Goal: Task Accomplishment & Management: Use online tool/utility

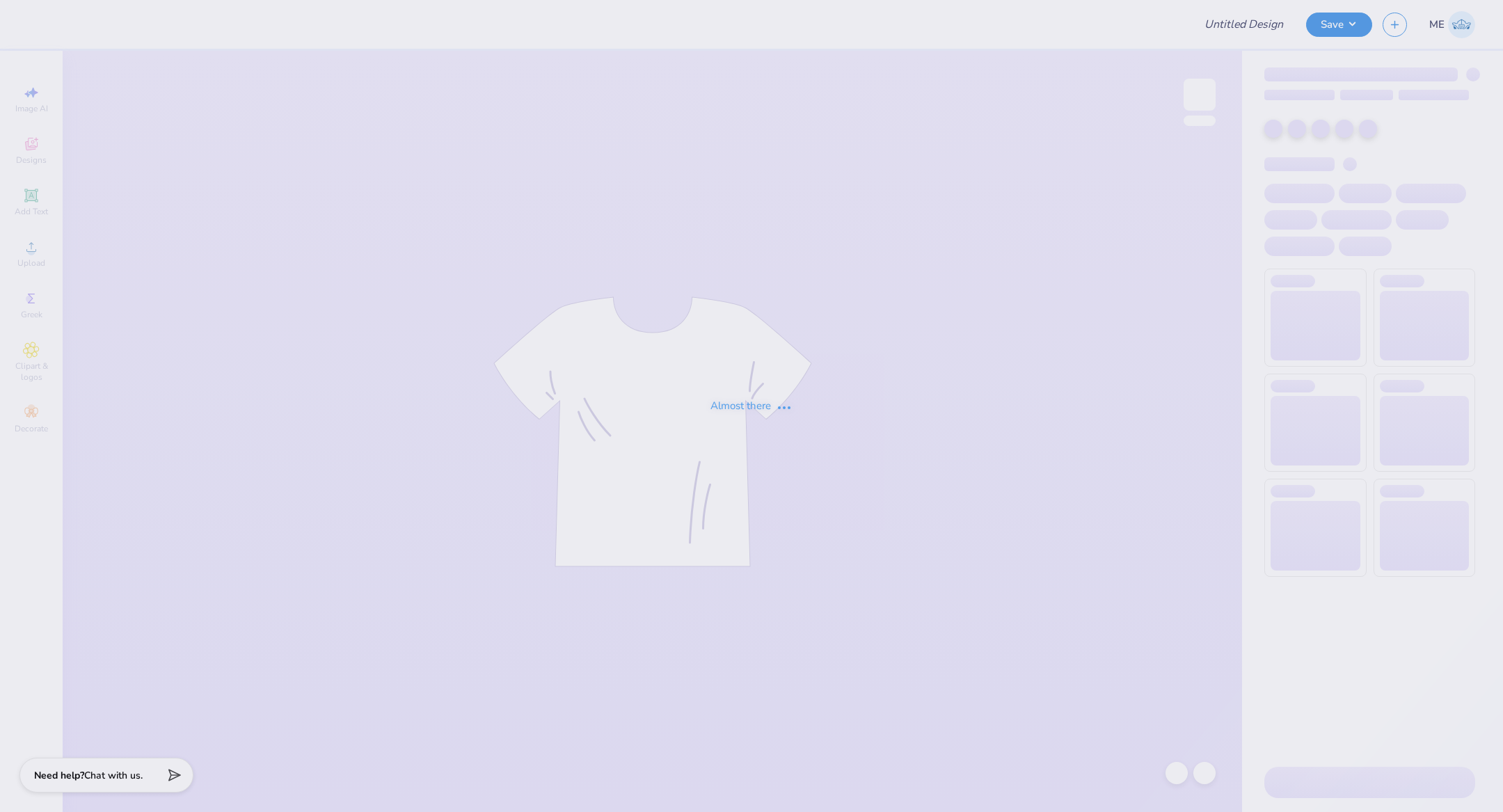
type input "Bid Day Tank 2"
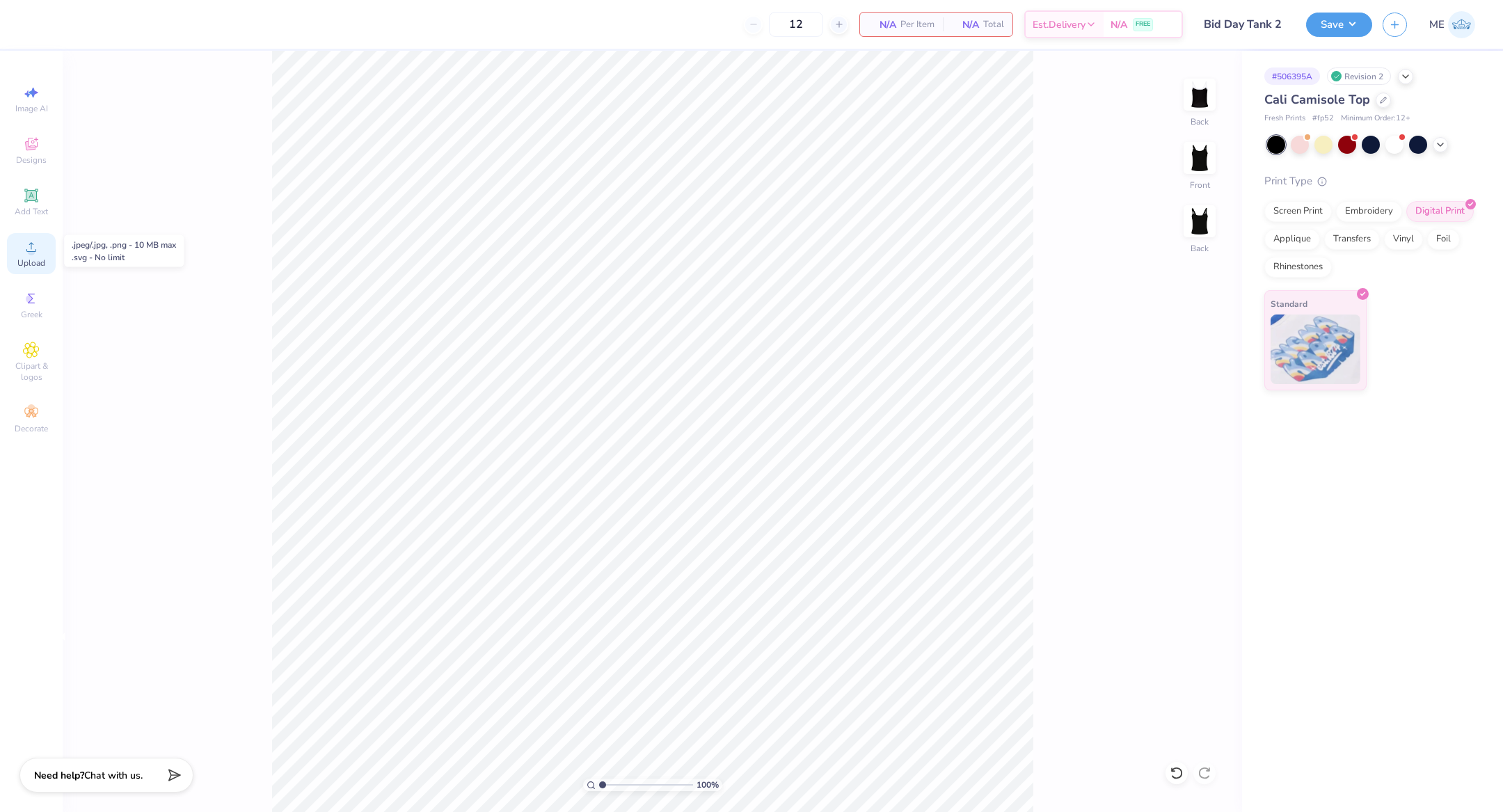
click at [49, 246] on div "Upload" at bounding box center [31, 254] width 49 height 41
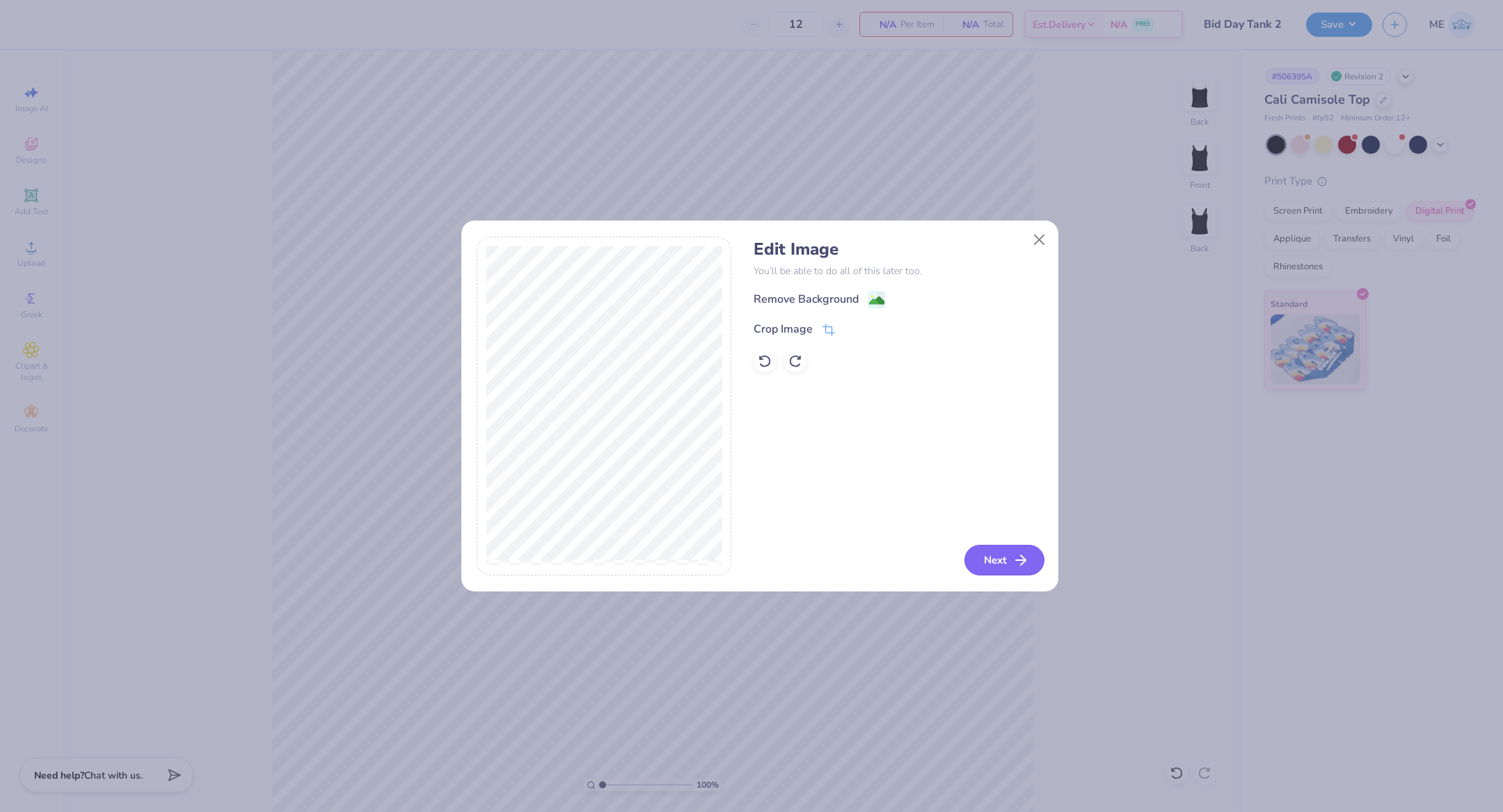
click at [1029, 560] on icon "button" at bounding box center [1020, 560] width 17 height 17
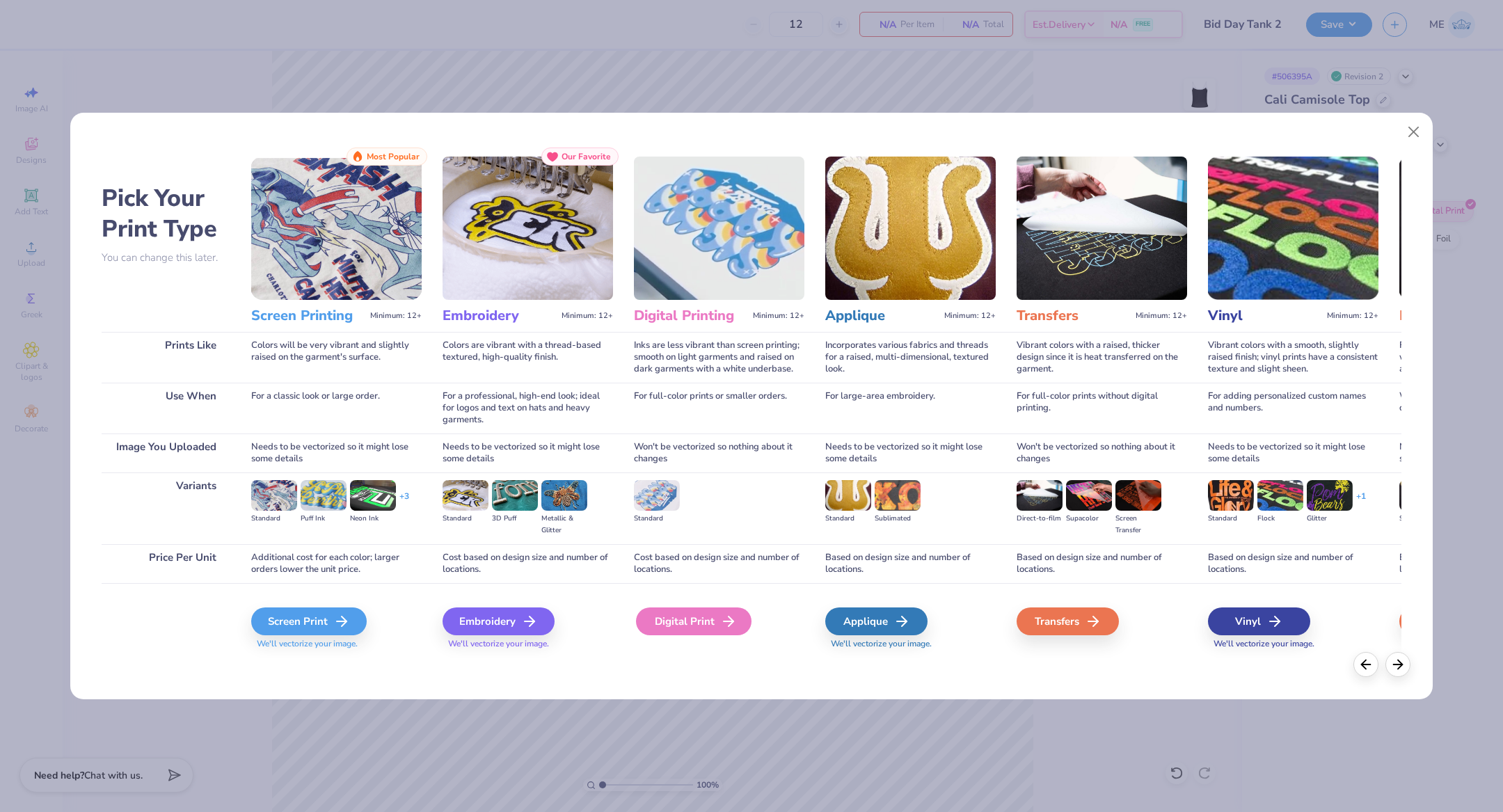
click at [690, 616] on div "Digital Print" at bounding box center [693, 621] width 115 height 28
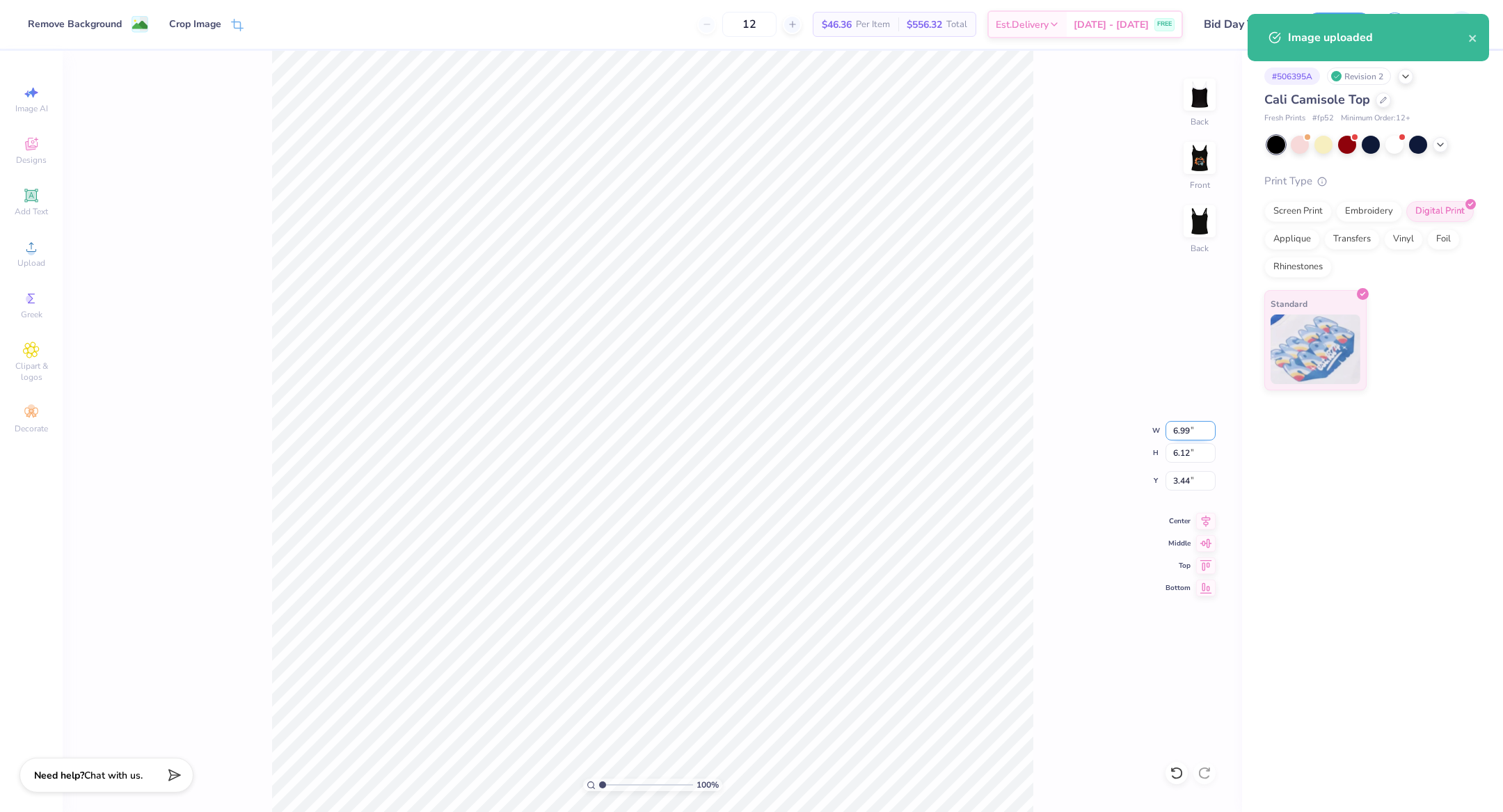
click at [1189, 428] on input "6.99" at bounding box center [1191, 431] width 50 height 20
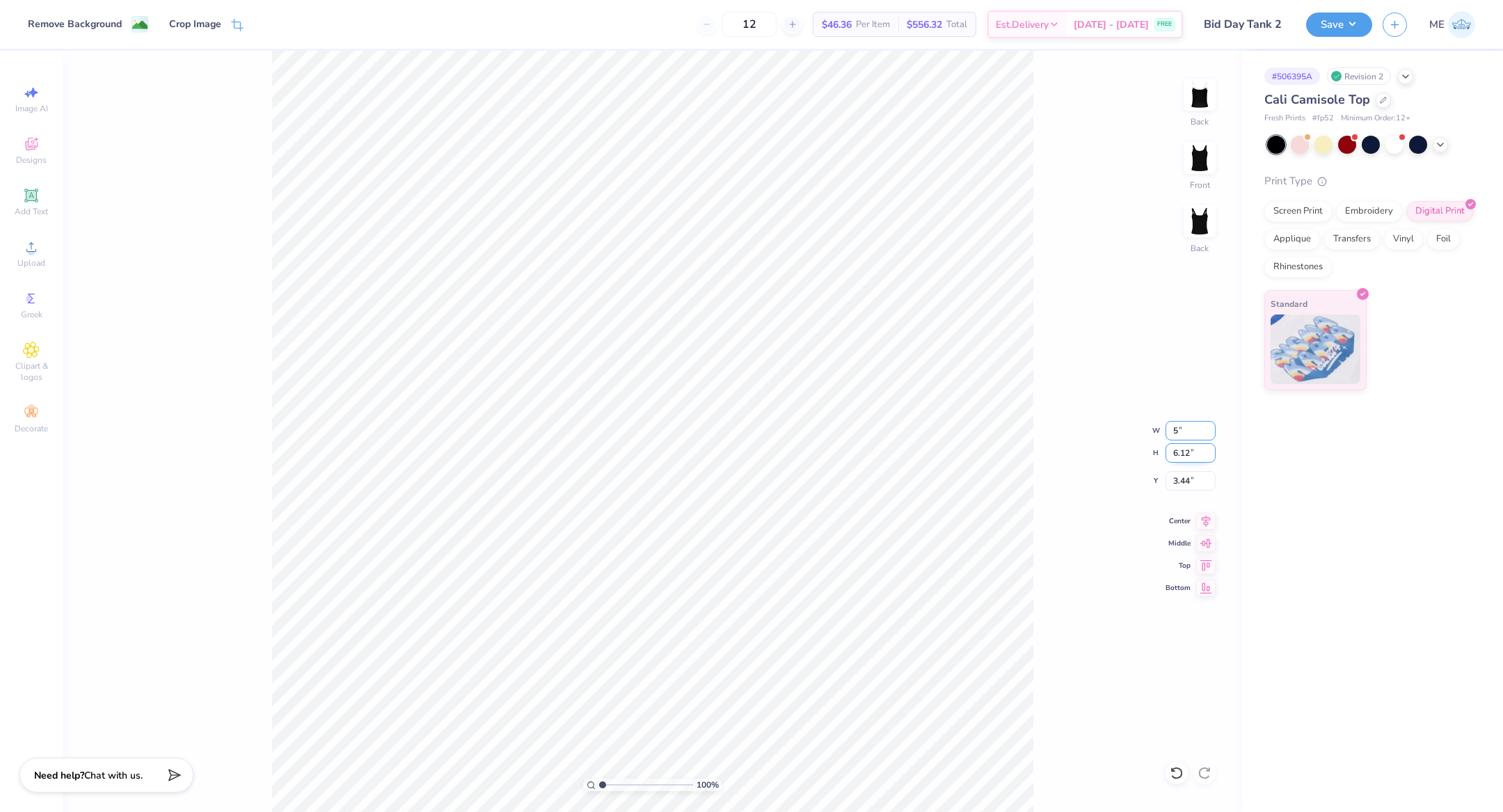
type input "5.00"
type input "4.37"
type input "4.31"
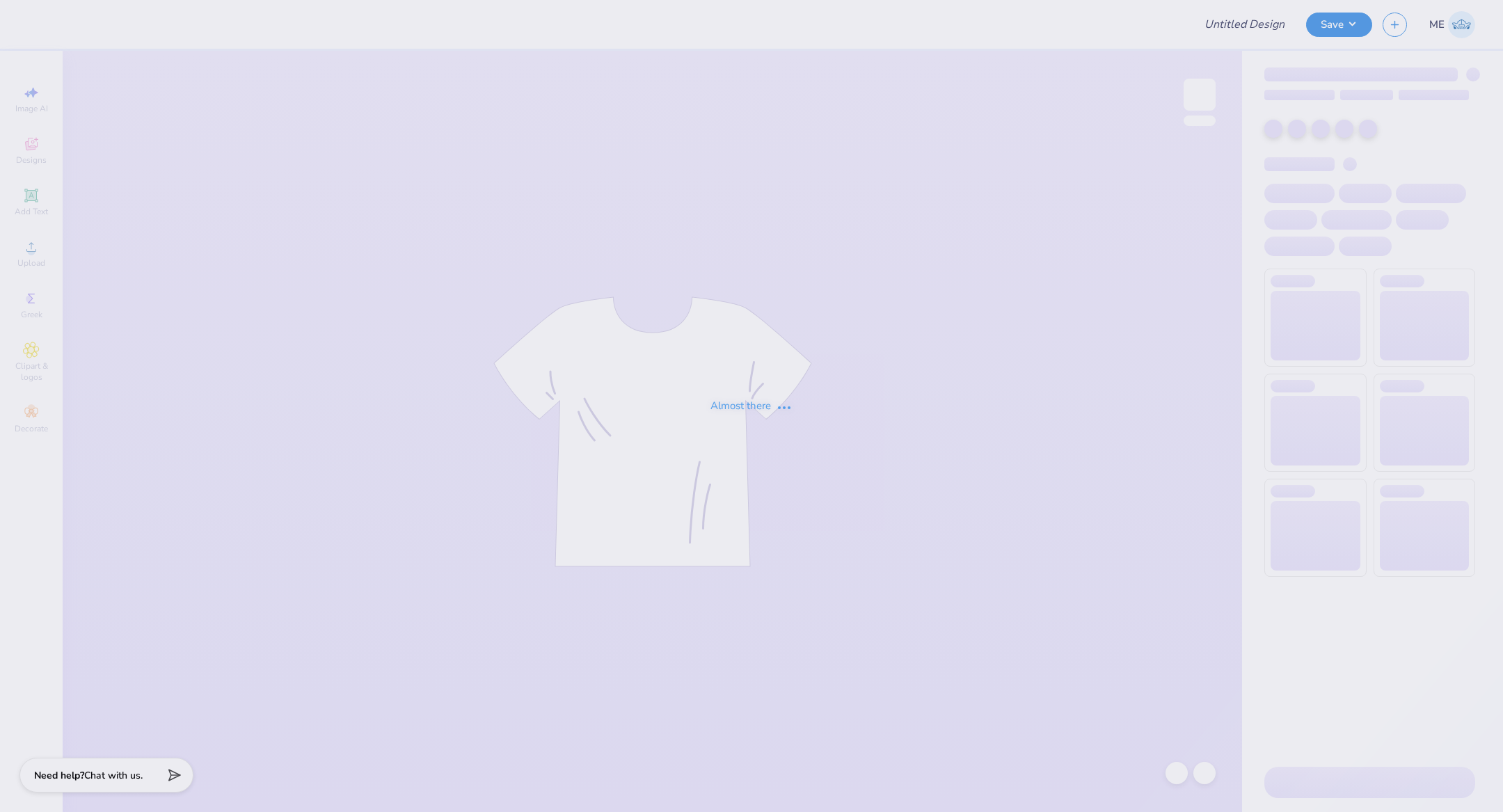
type input "alum 2"
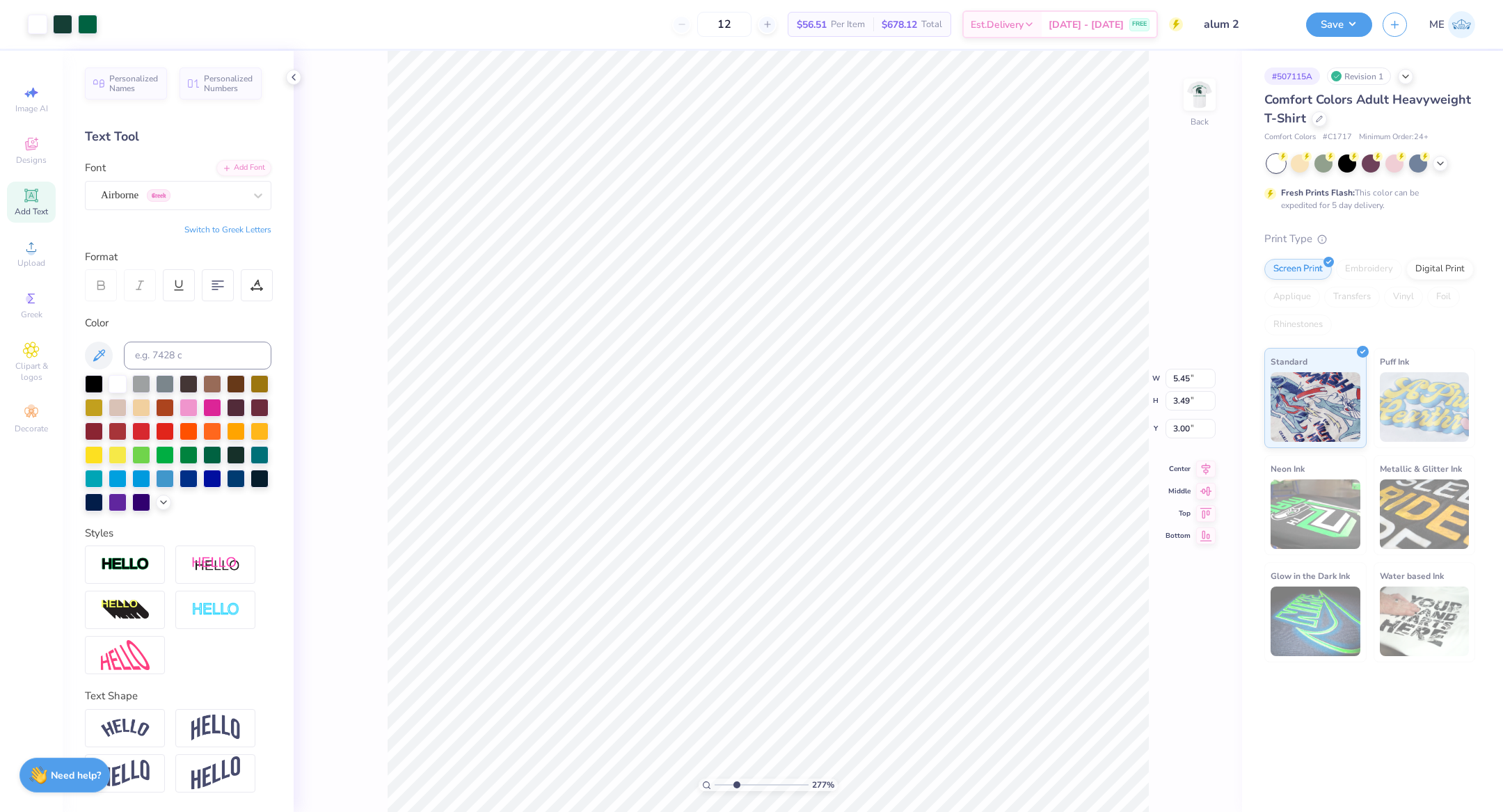
drag, startPoint x: 715, startPoint y: 787, endPoint x: 737, endPoint y: 768, distance: 29.1
type input "3.08"
click at [737, 779] on input "range" at bounding box center [762, 784] width 94 height 12
click at [452, 231] on div "308 % Back" at bounding box center [768, 431] width 948 height 761
click at [1194, 368] on input "5.45" at bounding box center [1191, 367] width 50 height 20
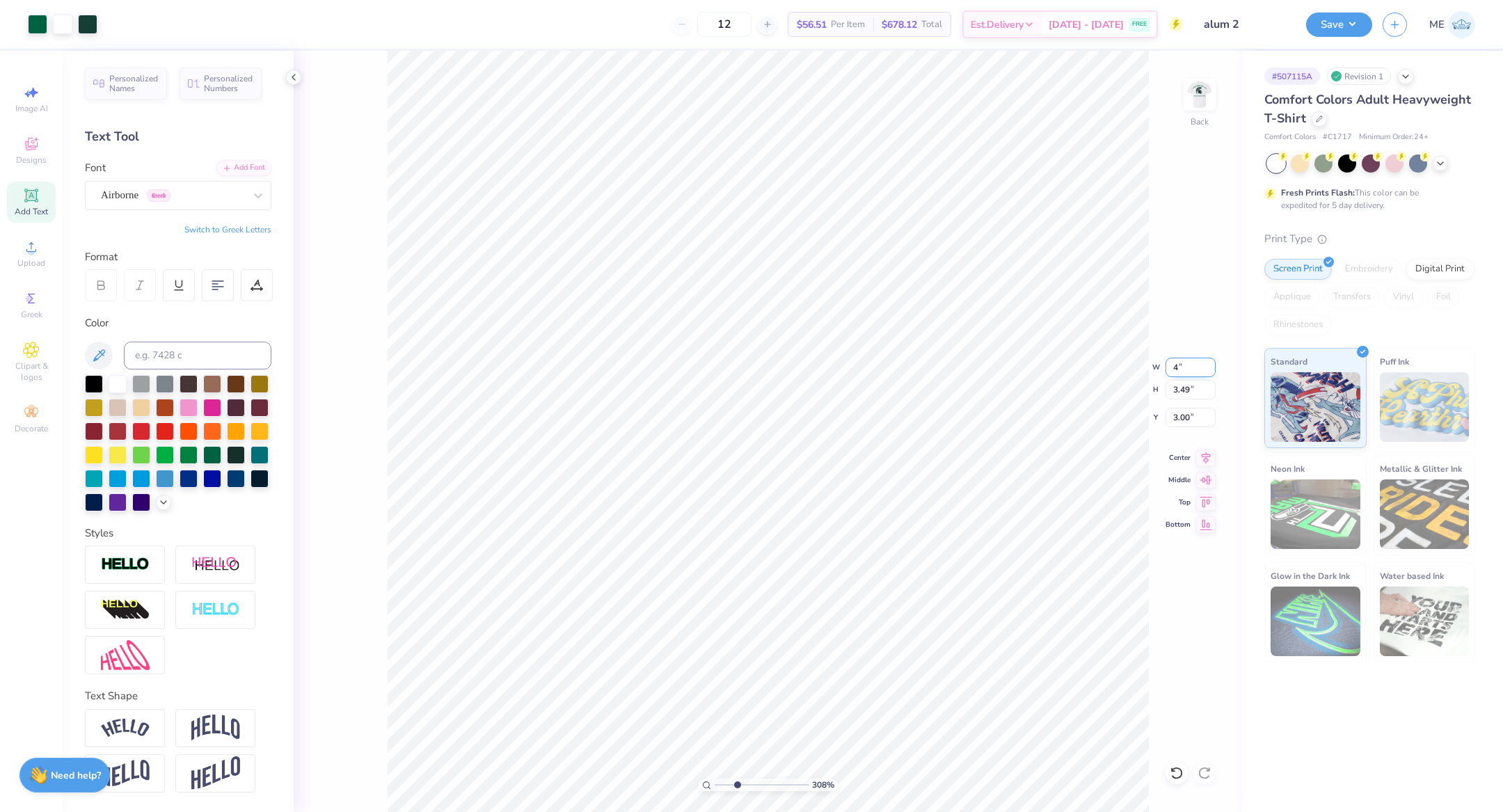
type input "4.00"
type input "2.56"
type input "3.47"
drag, startPoint x: 735, startPoint y: 781, endPoint x: 766, endPoint y: 782, distance: 31.0
type input "6.16"
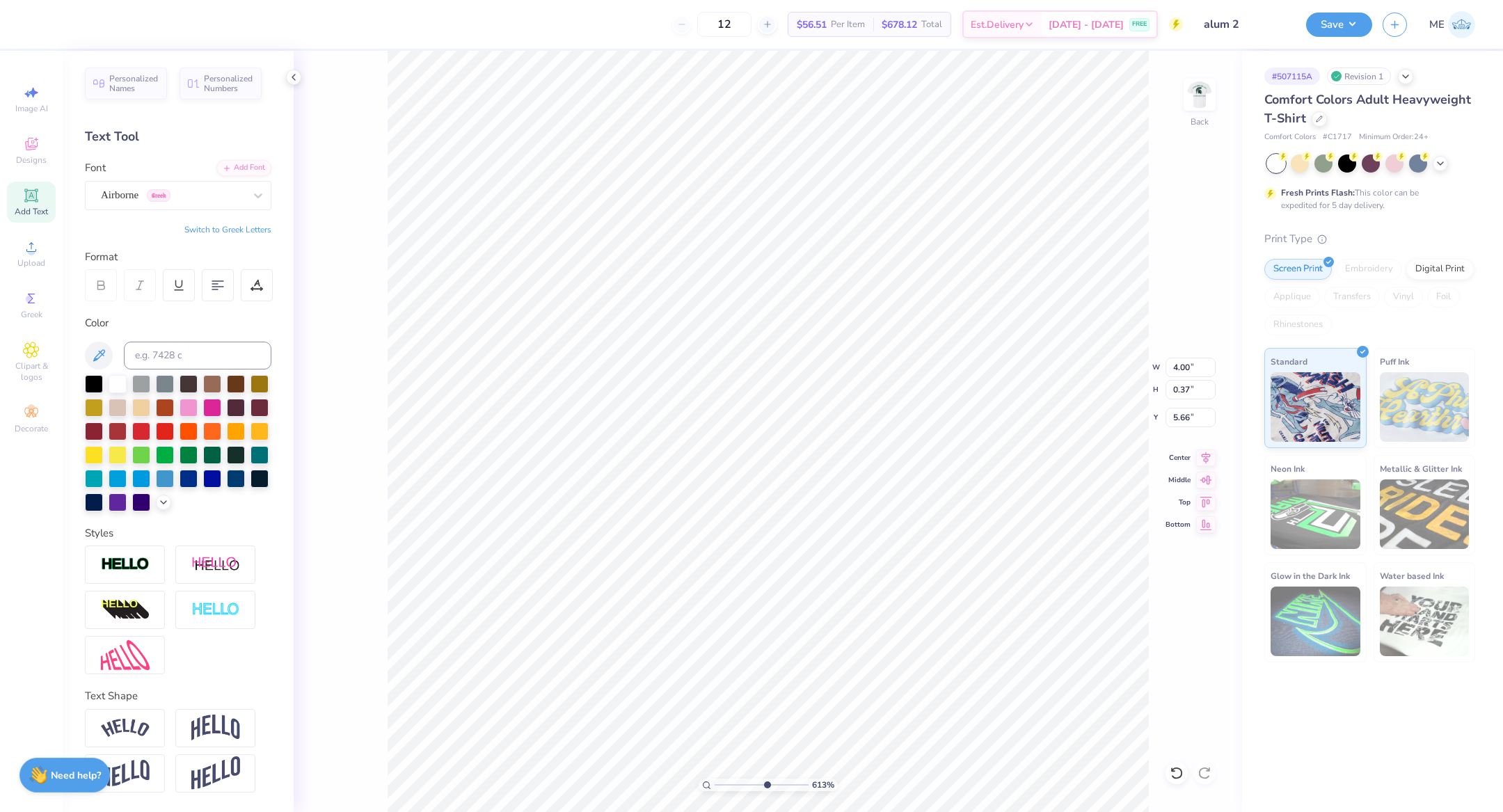
click at [766, 782] on input "range" at bounding box center [762, 784] width 94 height 12
click at [829, 407] on li "Duplicate" at bounding box center [829, 405] width 109 height 27
type input "6.67"
type textarea "TM"
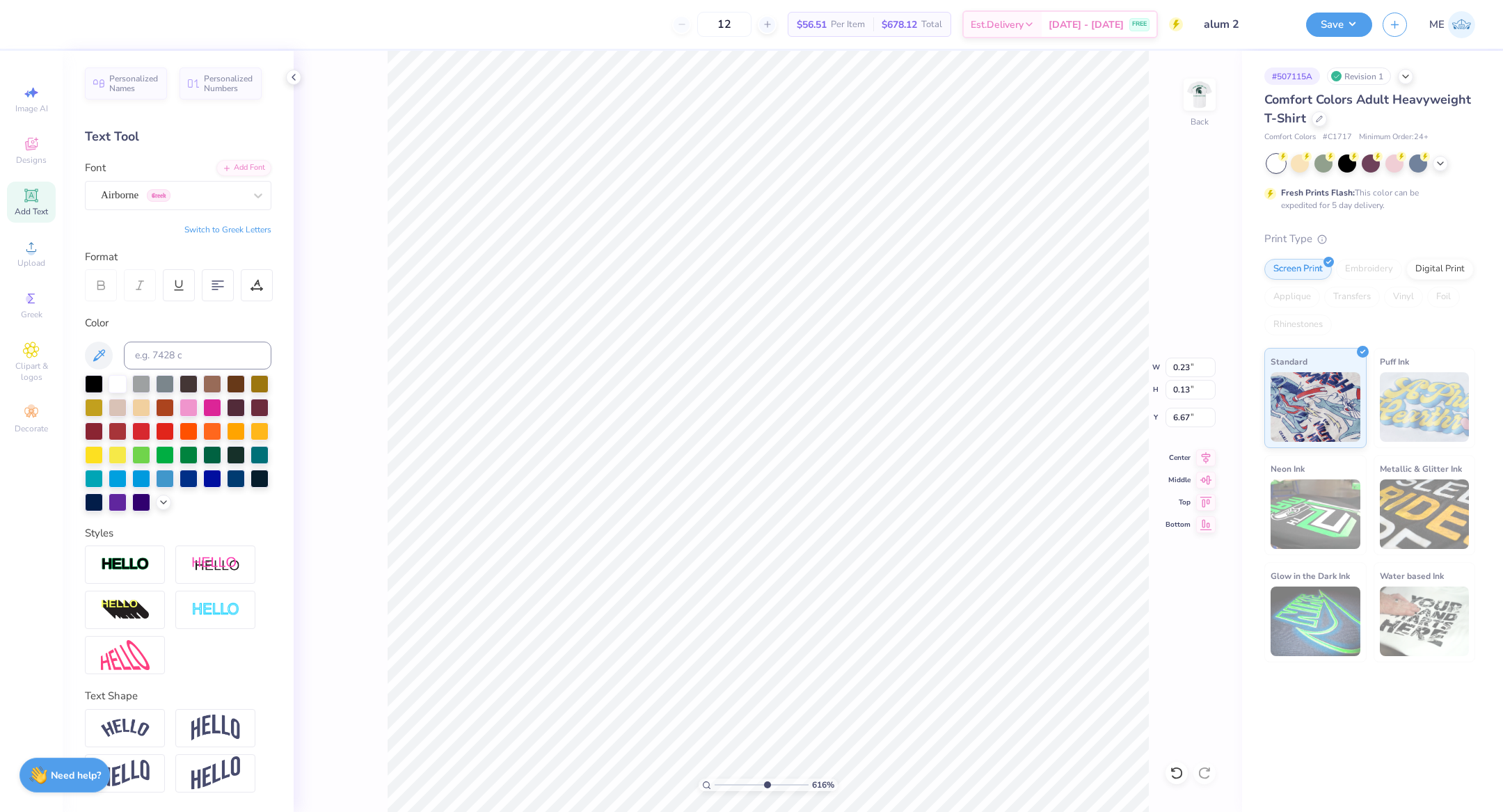
type input "0.23"
type input "0.13"
type input "5.28"
type input "4.00"
type input "0.37"
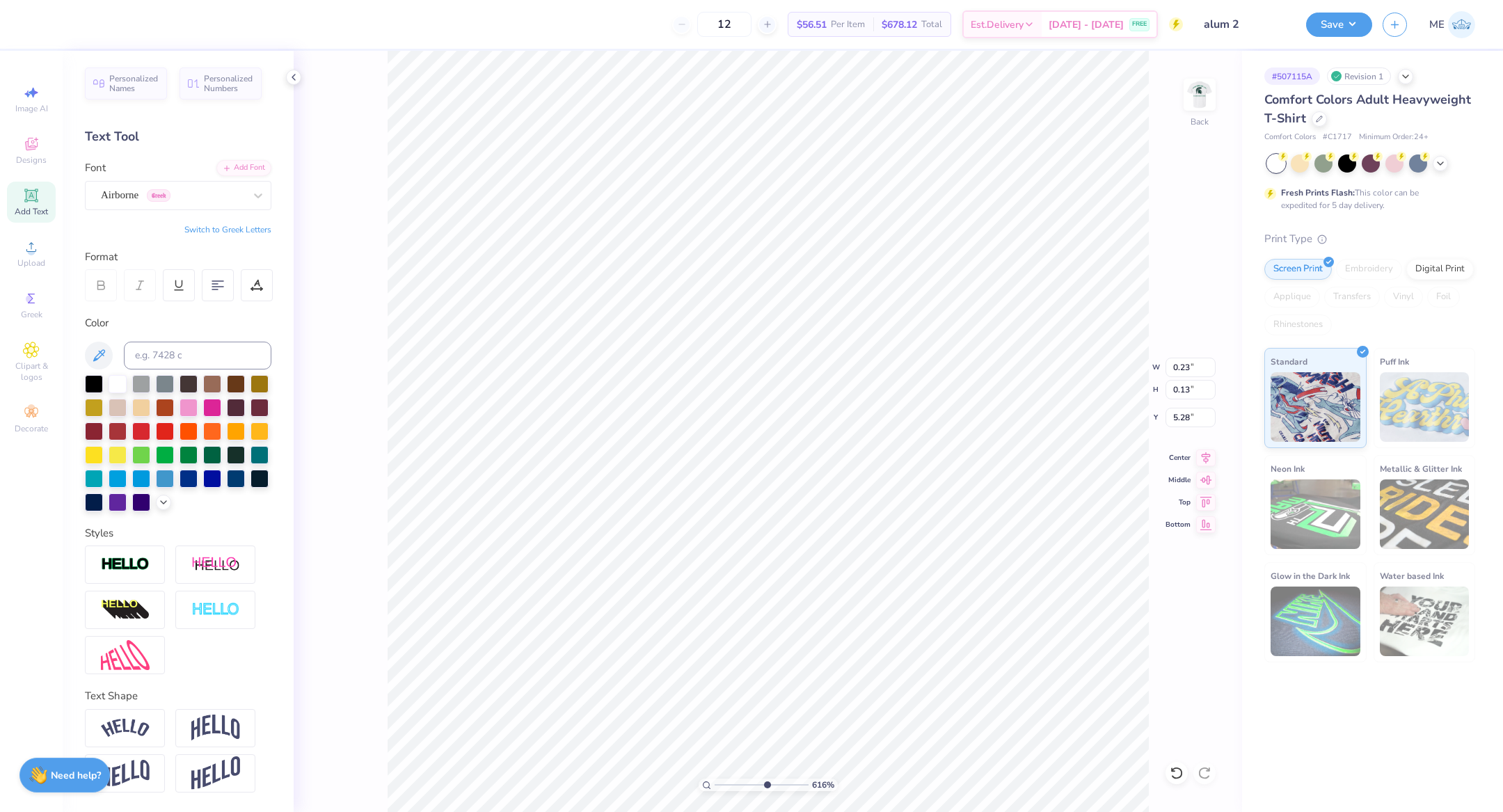
type input "5.66"
type textarea "SPARTAN SAILING"
type input "5.66"
drag, startPoint x: 772, startPoint y: 782, endPoint x: 755, endPoint y: 782, distance: 17.0
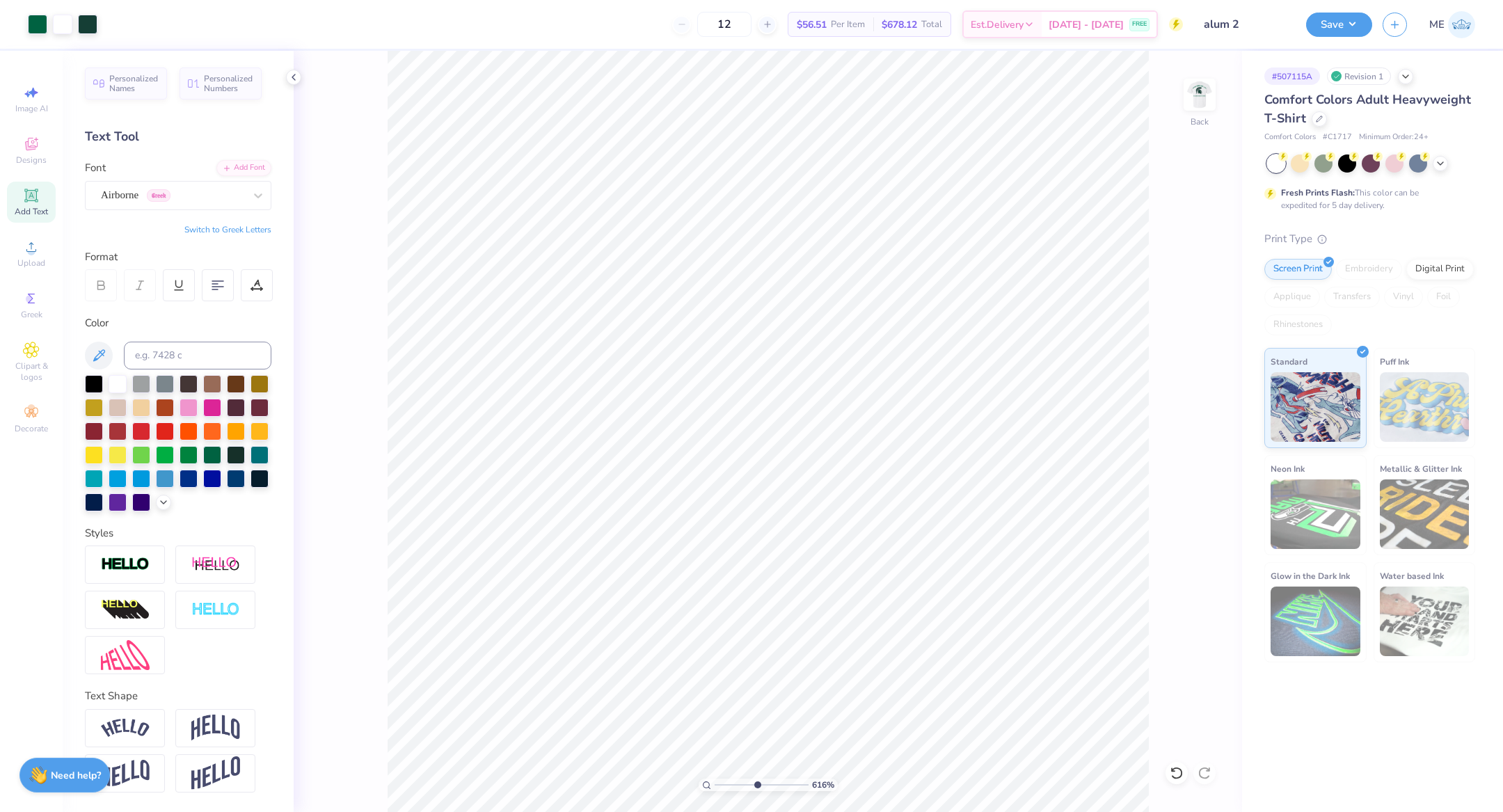
click at [755, 782] on input "range" at bounding box center [762, 784] width 94 height 12
drag, startPoint x: 753, startPoint y: 783, endPoint x: 744, endPoint y: 783, distance: 9.0
type input "3.85"
click at [744, 783] on input "range" at bounding box center [762, 784] width 94 height 12
click at [1199, 375] on input "4.16" at bounding box center [1191, 367] width 50 height 20
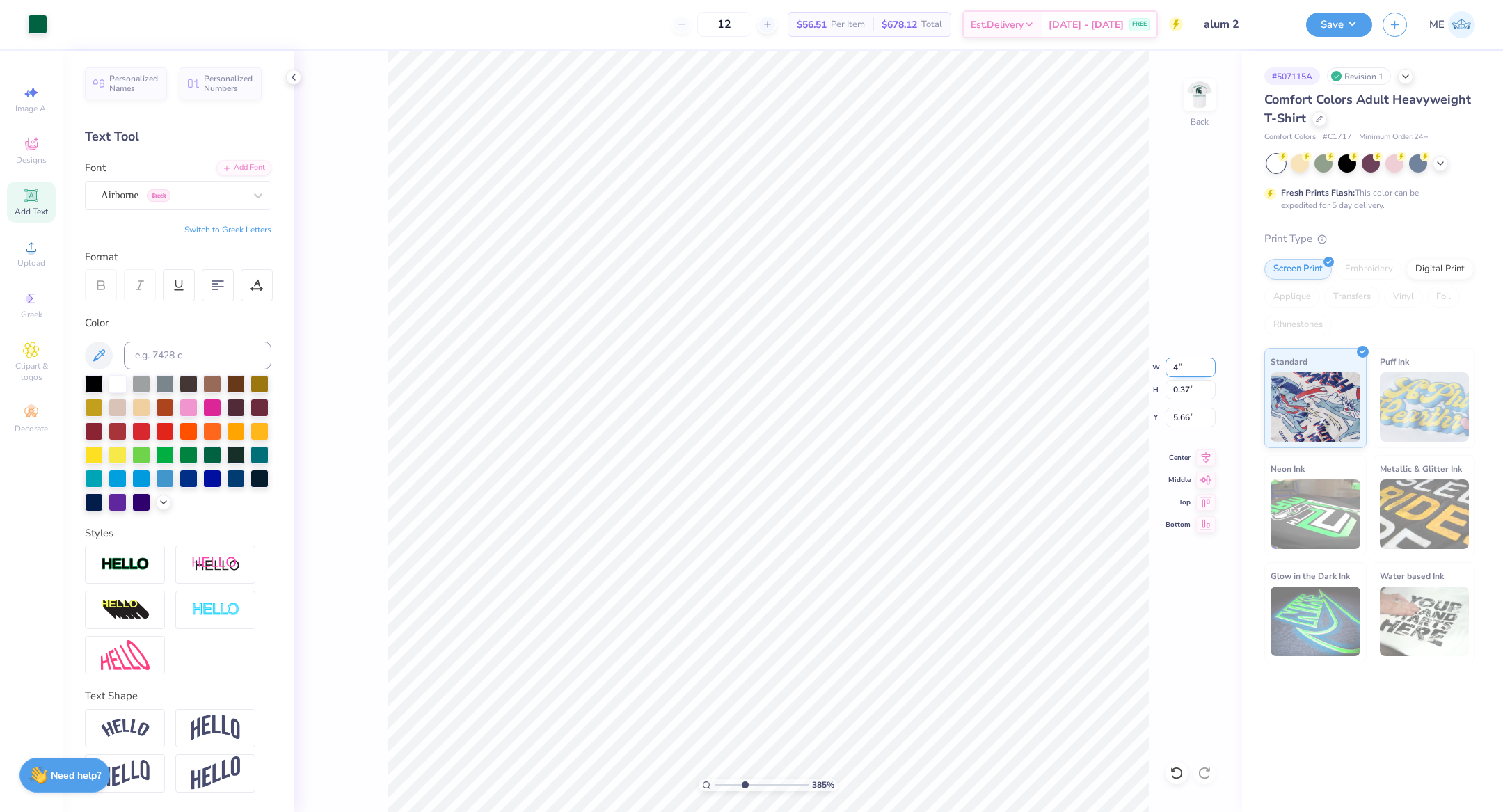
type input "4.00"
type input "0.35"
click at [33, 28] on div at bounding box center [37, 22] width 20 height 20
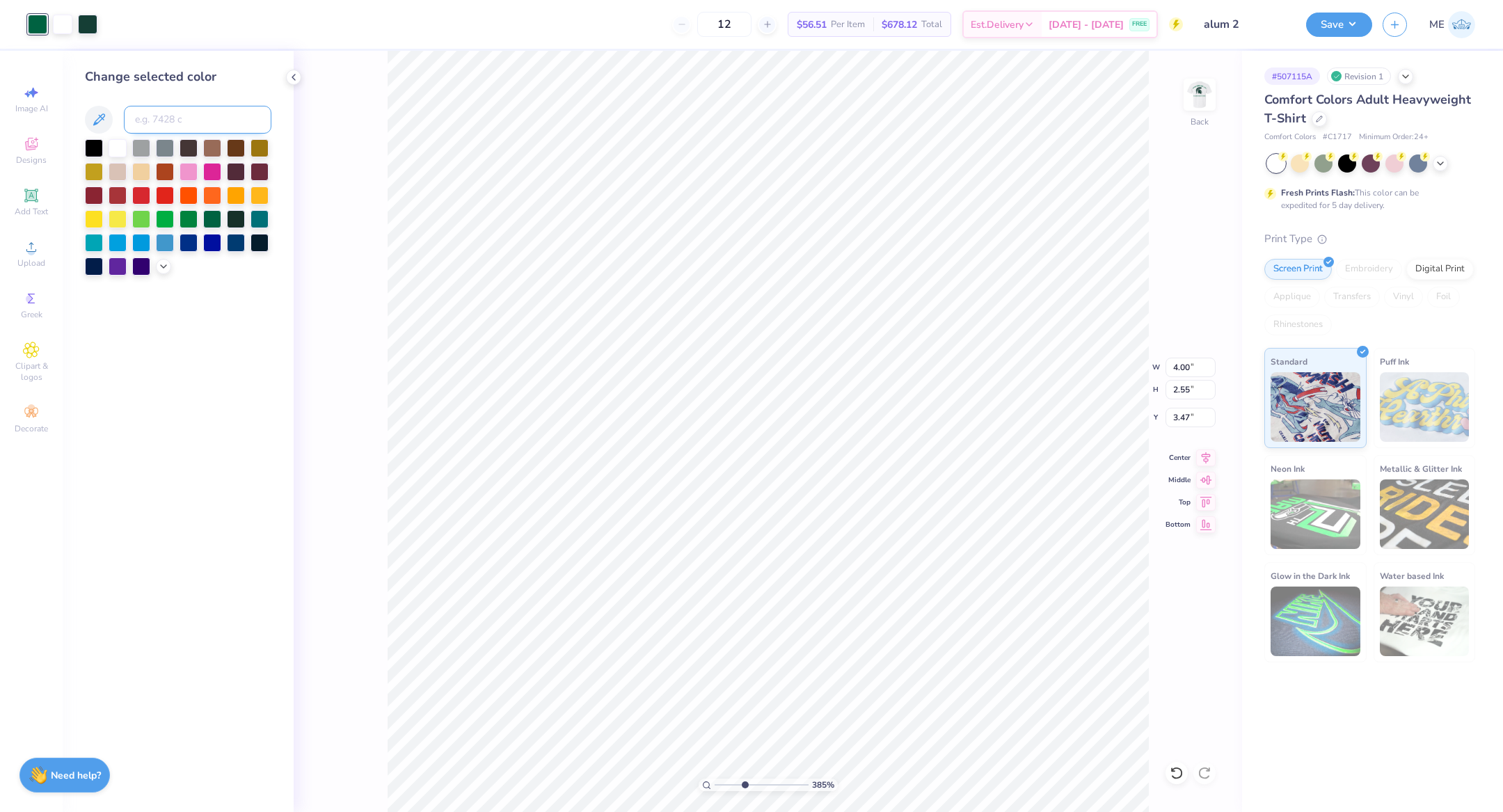
click at [164, 117] on input at bounding box center [197, 120] width 147 height 28
type input "6"
type input "567"
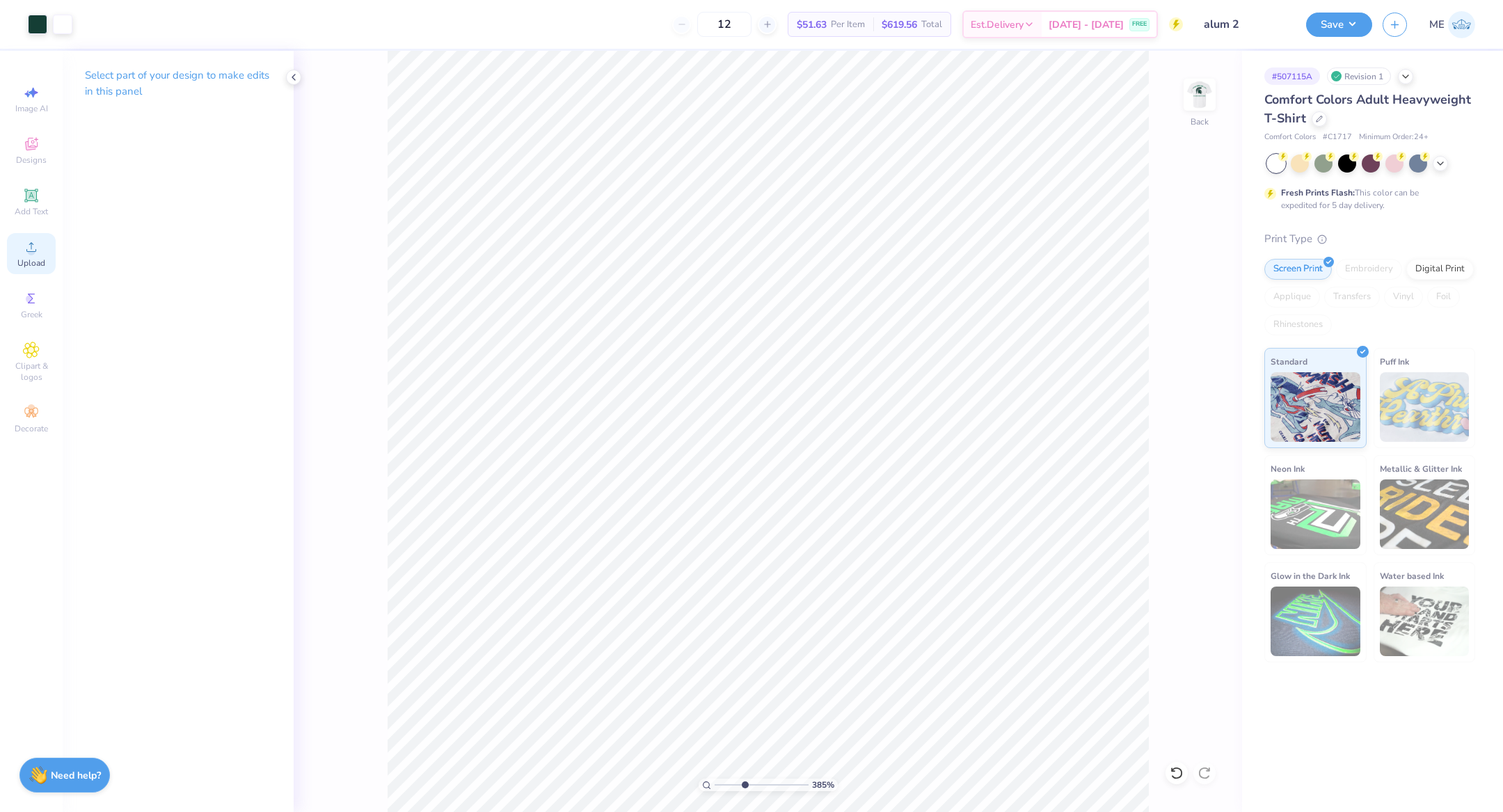
click at [33, 249] on circle at bounding box center [30, 252] width 8 height 8
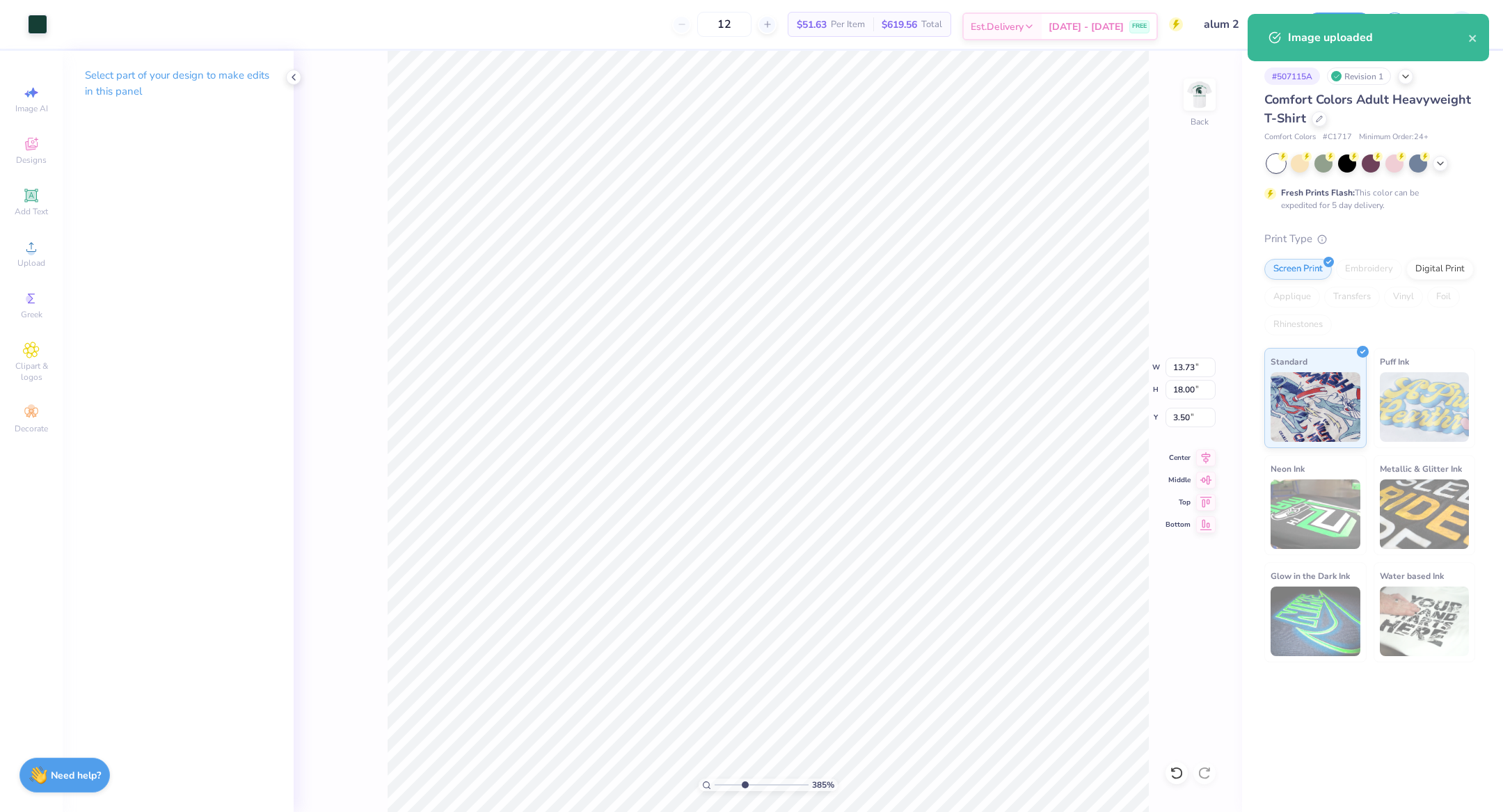
type input "9.68"
type input "12.70"
type input "2.63"
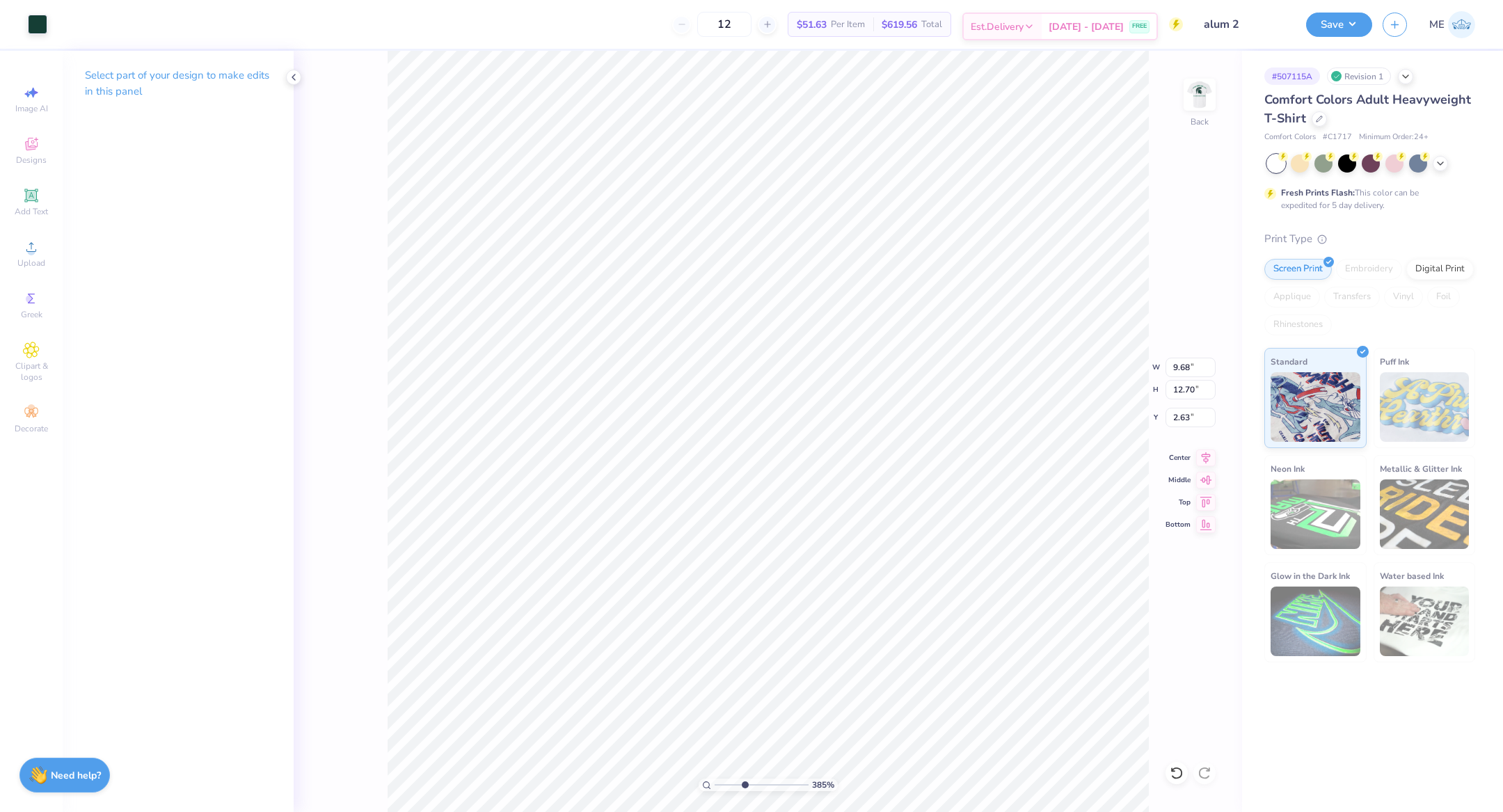
type input "5.74"
type input "7.52"
type input "3.88"
type input "1.85"
type input "2.42"
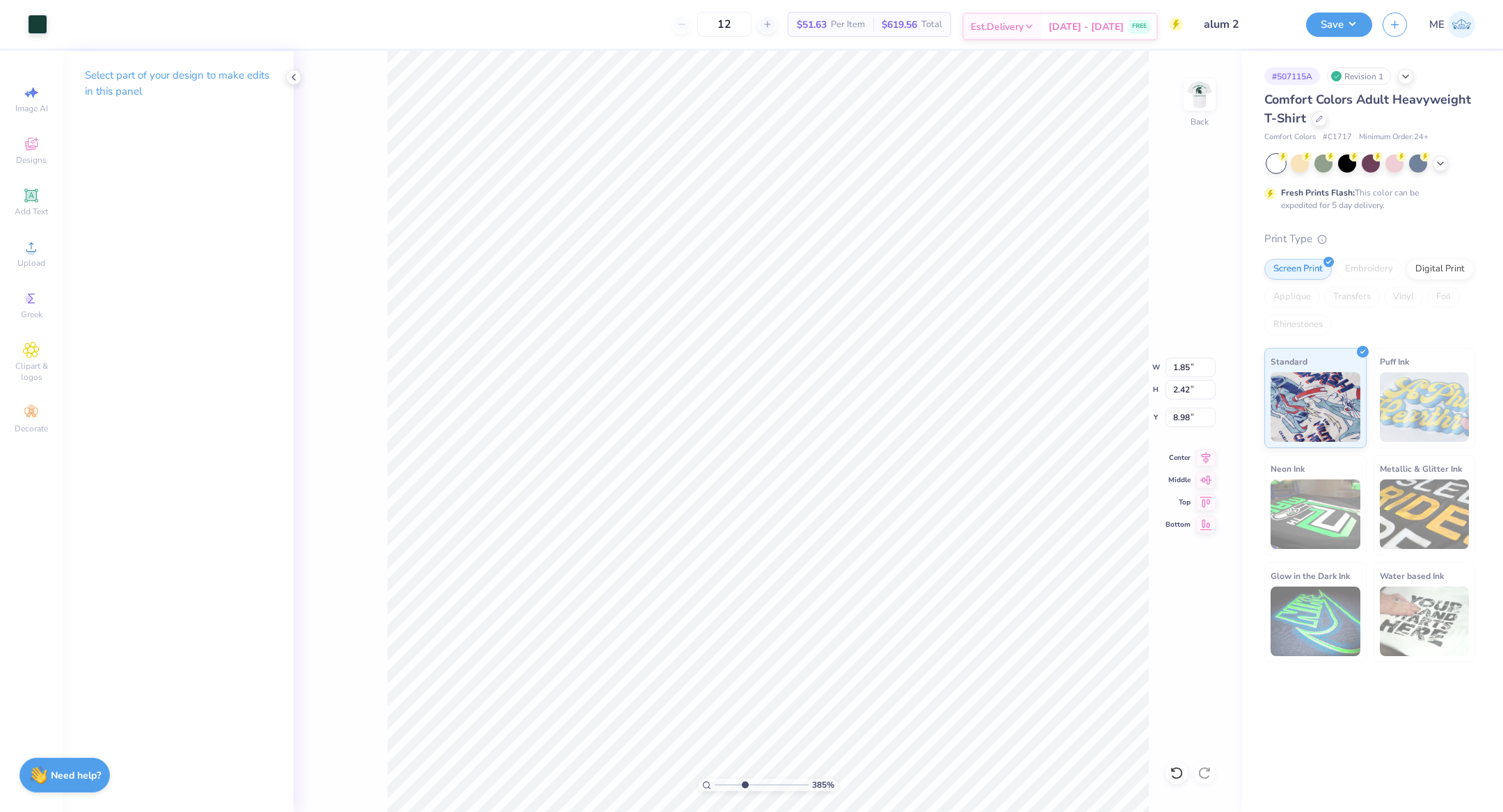
type input "3.31"
type input "0.68"
type input "0.89"
type input "4.20"
type input "0.42"
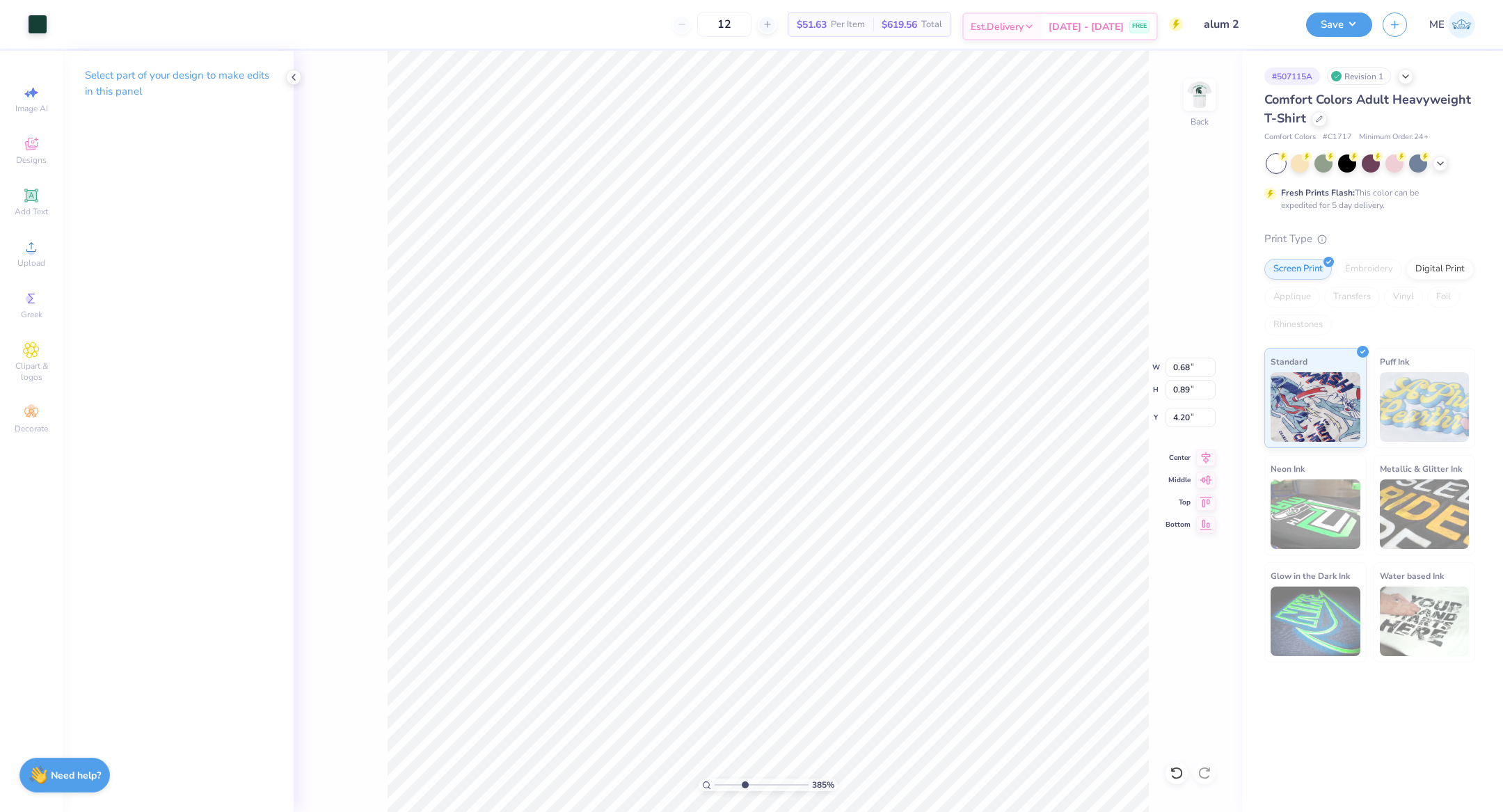
type input "0.55"
drag, startPoint x: 740, startPoint y: 782, endPoint x: 787, endPoint y: 778, distance: 47.2
click at [787, 779] on input "range" at bounding box center [762, 784] width 94 height 12
drag, startPoint x: 787, startPoint y: 785, endPoint x: 821, endPoint y: 782, distance: 34.1
type input "10"
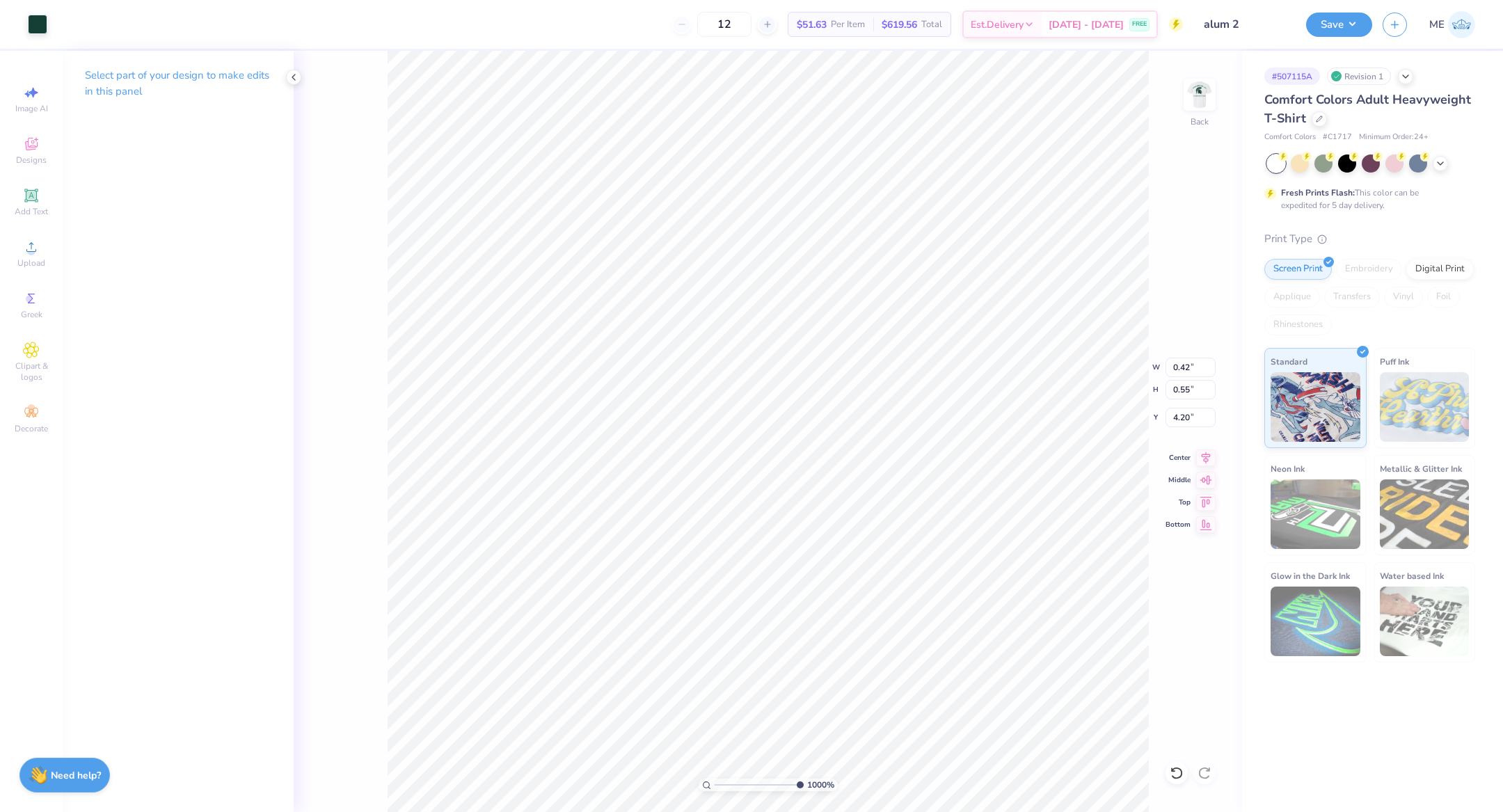
click at [804, 782] on input "range" at bounding box center [759, 784] width 89 height 12
type input "0.45"
type input "0.60"
type input "4.15"
type input "0.48"
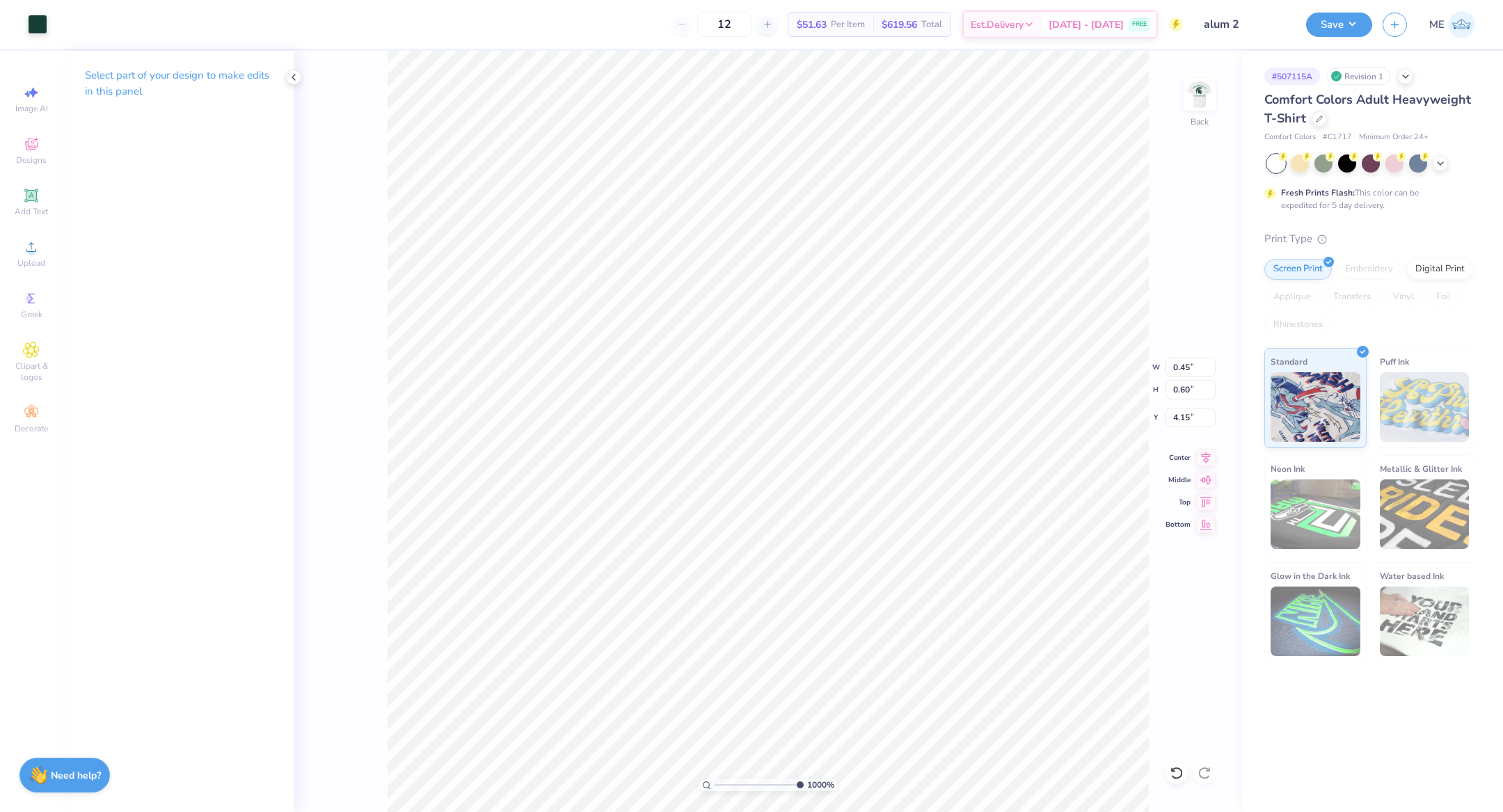
type input "0.62"
type input "0.09"
type input "4.69"
type input "0.10"
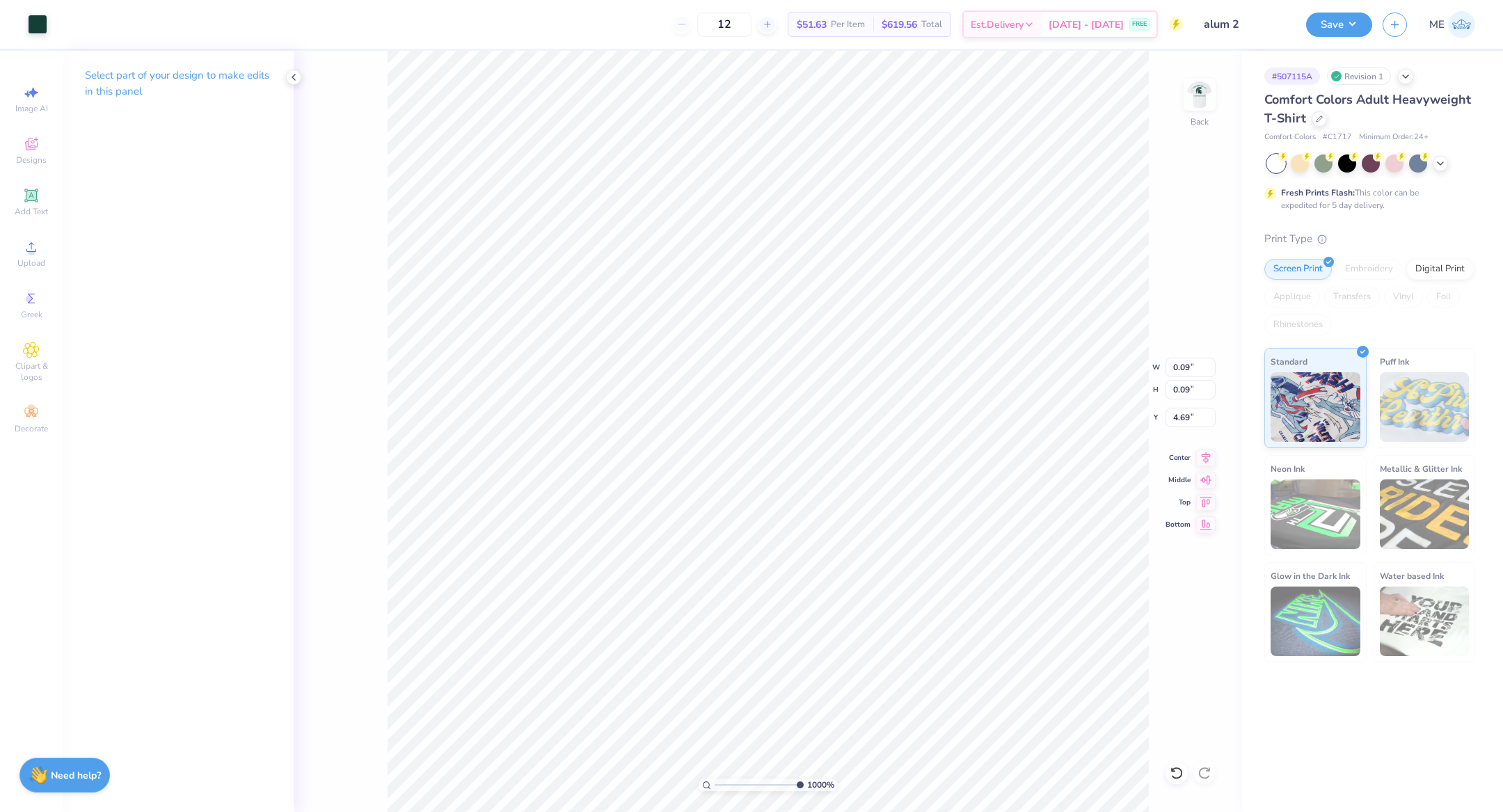
type input "0.10"
type input "4.67"
drag, startPoint x: 795, startPoint y: 785, endPoint x: 730, endPoint y: 780, distance: 65.2
type input "2.37"
click at [730, 782] on input "range" at bounding box center [762, 784] width 94 height 12
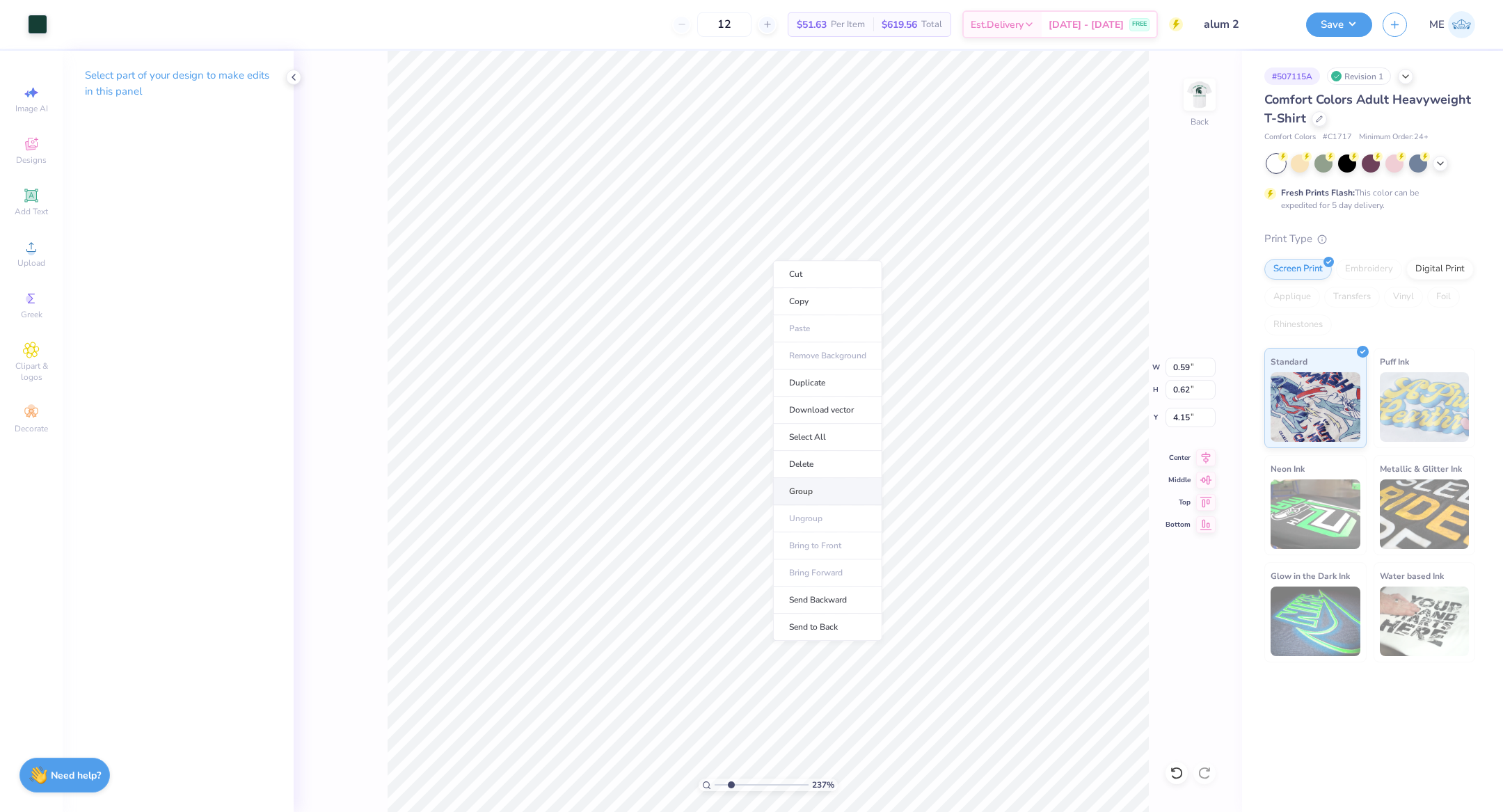
click at [808, 485] on li "Group" at bounding box center [827, 491] width 109 height 27
type input "2.96"
type input "0.99"
type input "3.47"
type input "2.96"
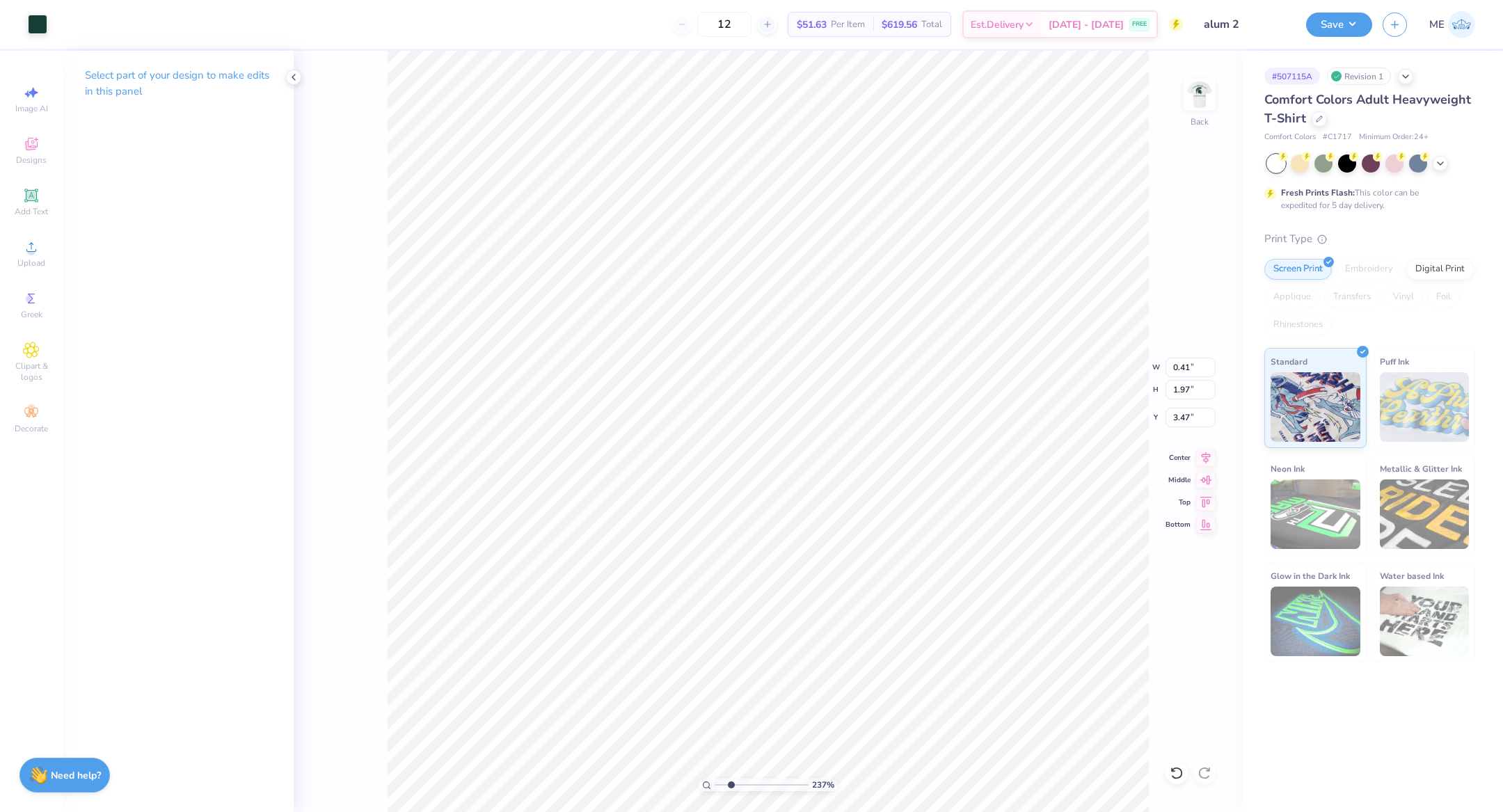
type input "1.98"
click at [800, 521] on li "Group" at bounding box center [832, 522] width 109 height 27
type input "3.16"
type input "3.27"
type input "3.47"
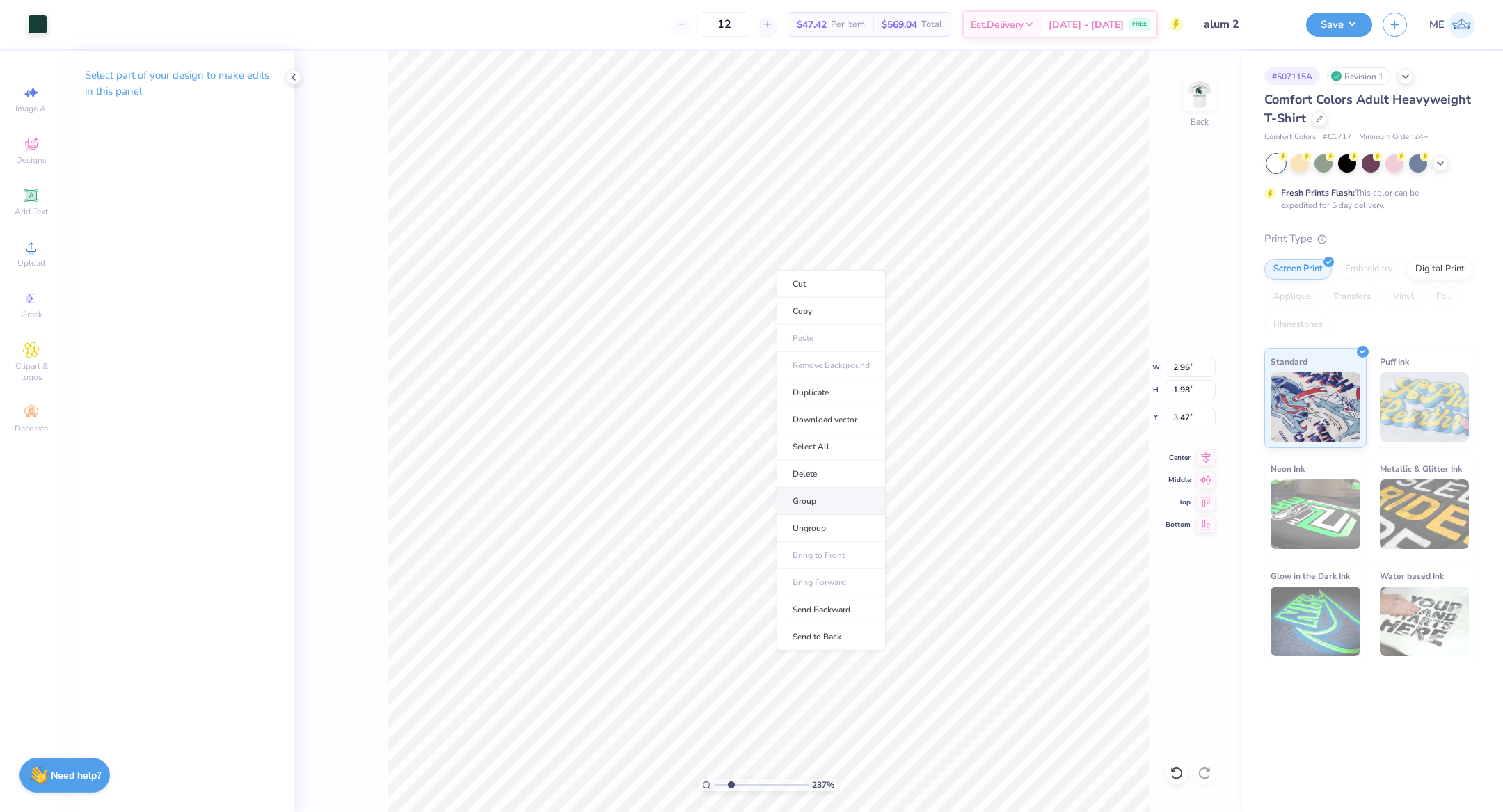
click at [812, 502] on li "Group" at bounding box center [831, 501] width 109 height 27
click at [1211, 453] on icon at bounding box center [1206, 455] width 20 height 17
type input "4.00"
type input "0.35"
type input "5.66"
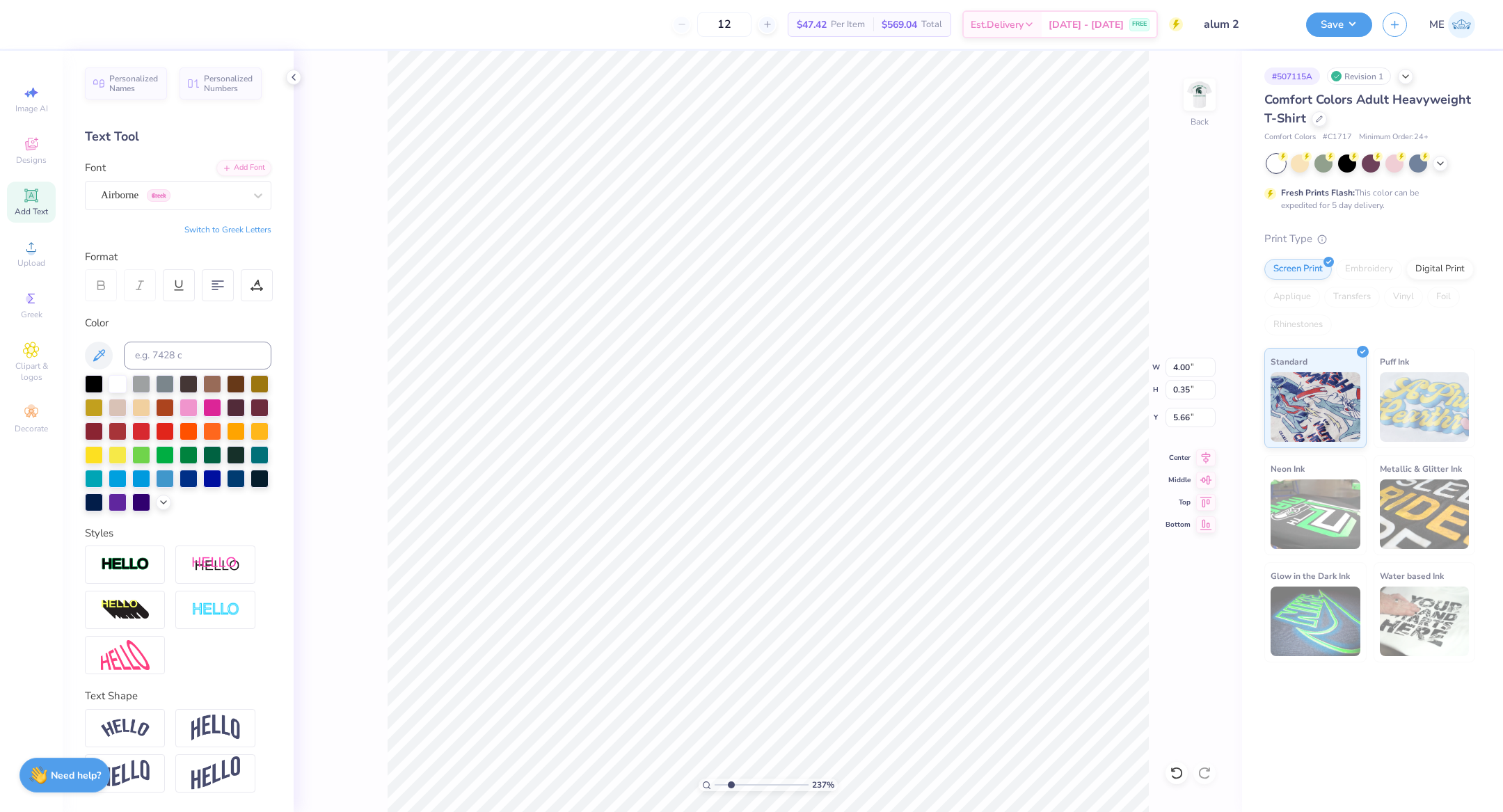
click at [1204, 464] on div "237 % Back W 4.00 4.00 " H 0.35 0.35 " Y 5.66 5.66 " Center Middle Top Bottom" at bounding box center [768, 431] width 948 height 761
click at [1211, 455] on icon at bounding box center [1206, 455] width 20 height 17
click at [862, 560] on li "Group" at bounding box center [857, 566] width 109 height 27
click at [1204, 452] on icon at bounding box center [1206, 455] width 20 height 17
click at [1180, 419] on input "3.47" at bounding box center [1191, 417] width 50 height 20
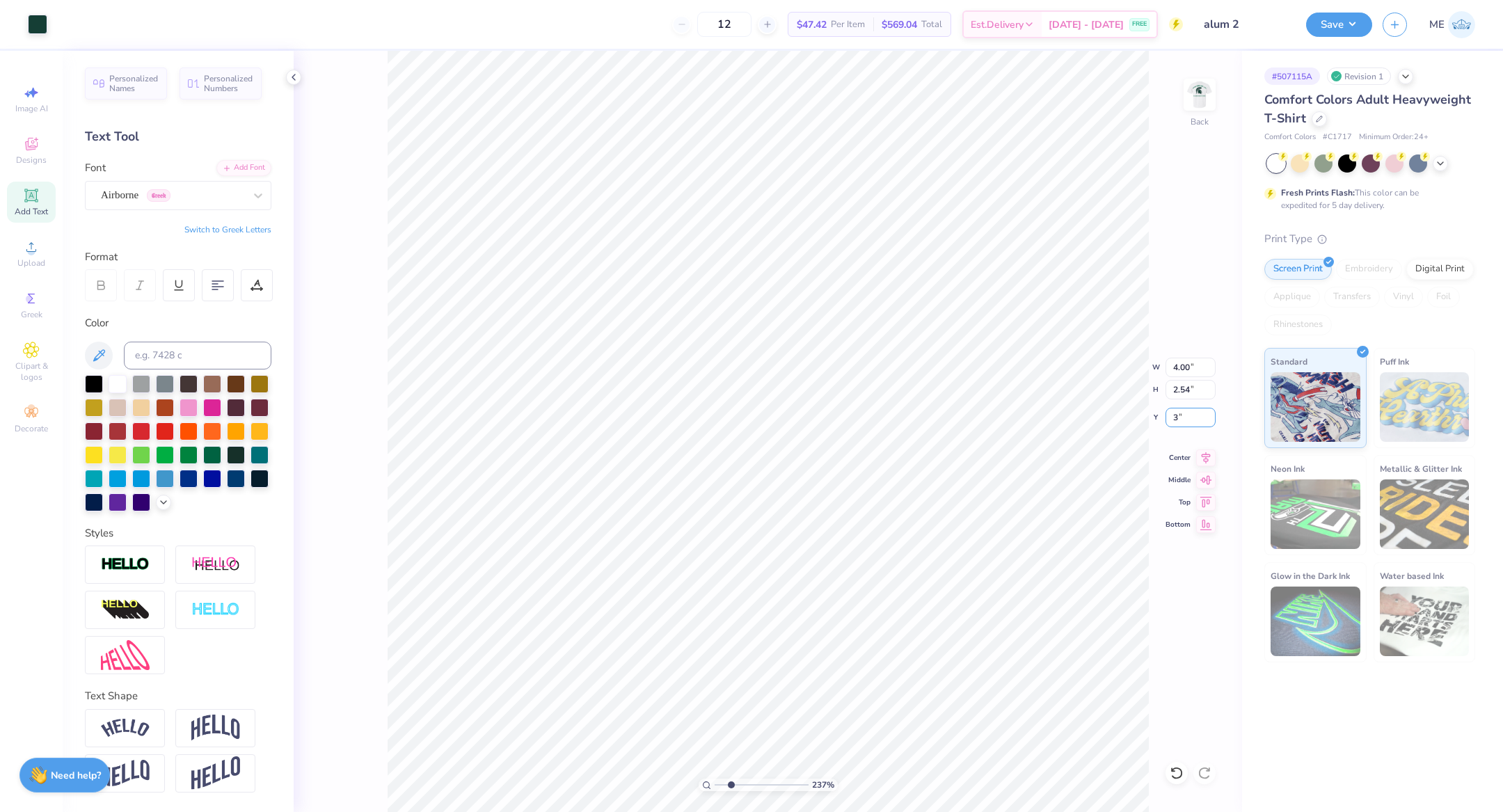
type input "3.00"
drag, startPoint x: 732, startPoint y: 786, endPoint x: 708, endPoint y: 784, distance: 24.1
type input "1"
click at [715, 784] on input "range" at bounding box center [762, 784] width 94 height 12
click at [1202, 97] on img at bounding box center [1199, 94] width 56 height 56
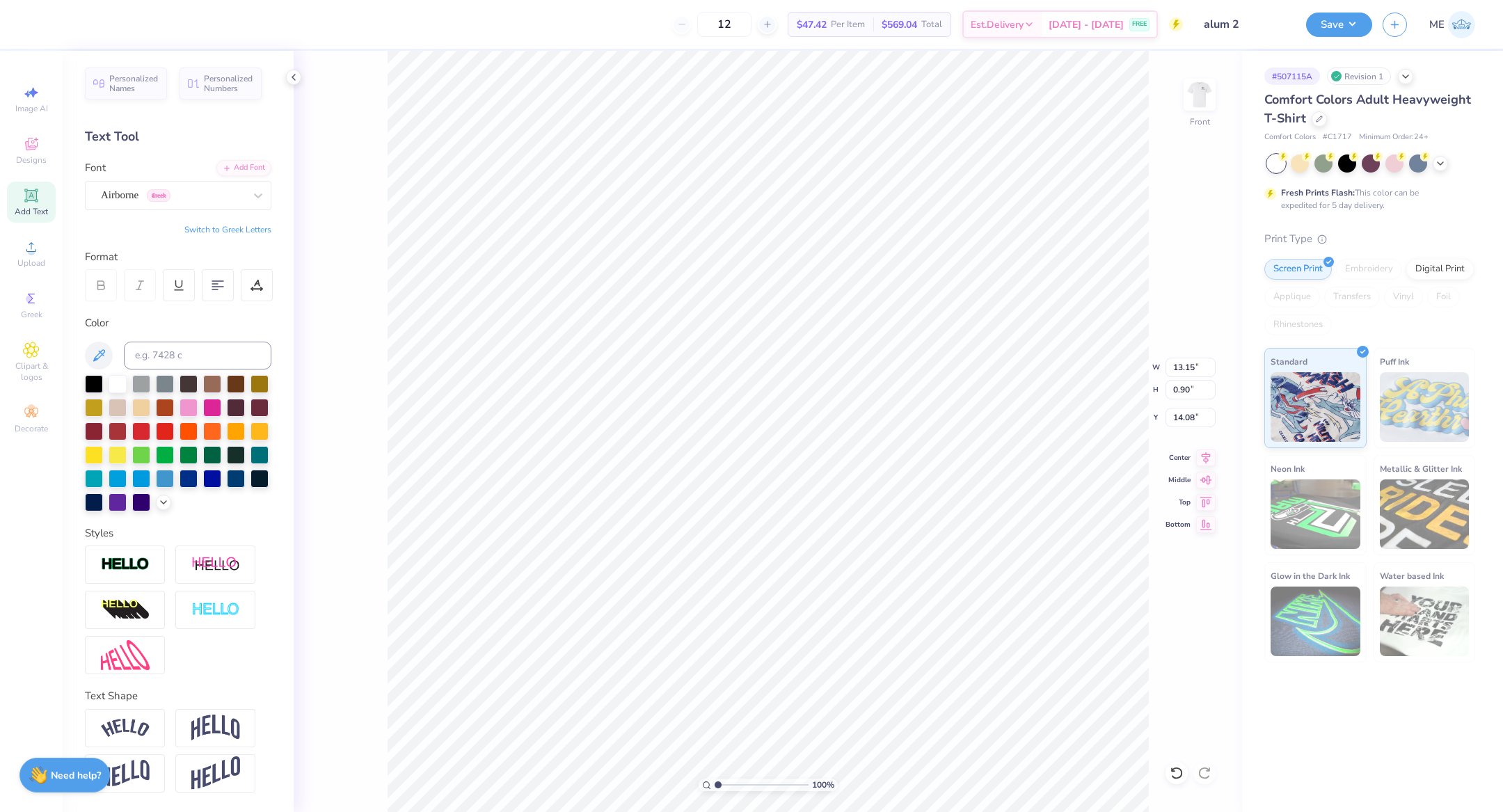
type input "14.08"
click at [1187, 370] on input "13.15" at bounding box center [1191, 367] width 50 height 20
type input "12.50"
type input "0.85"
type input "14.10"
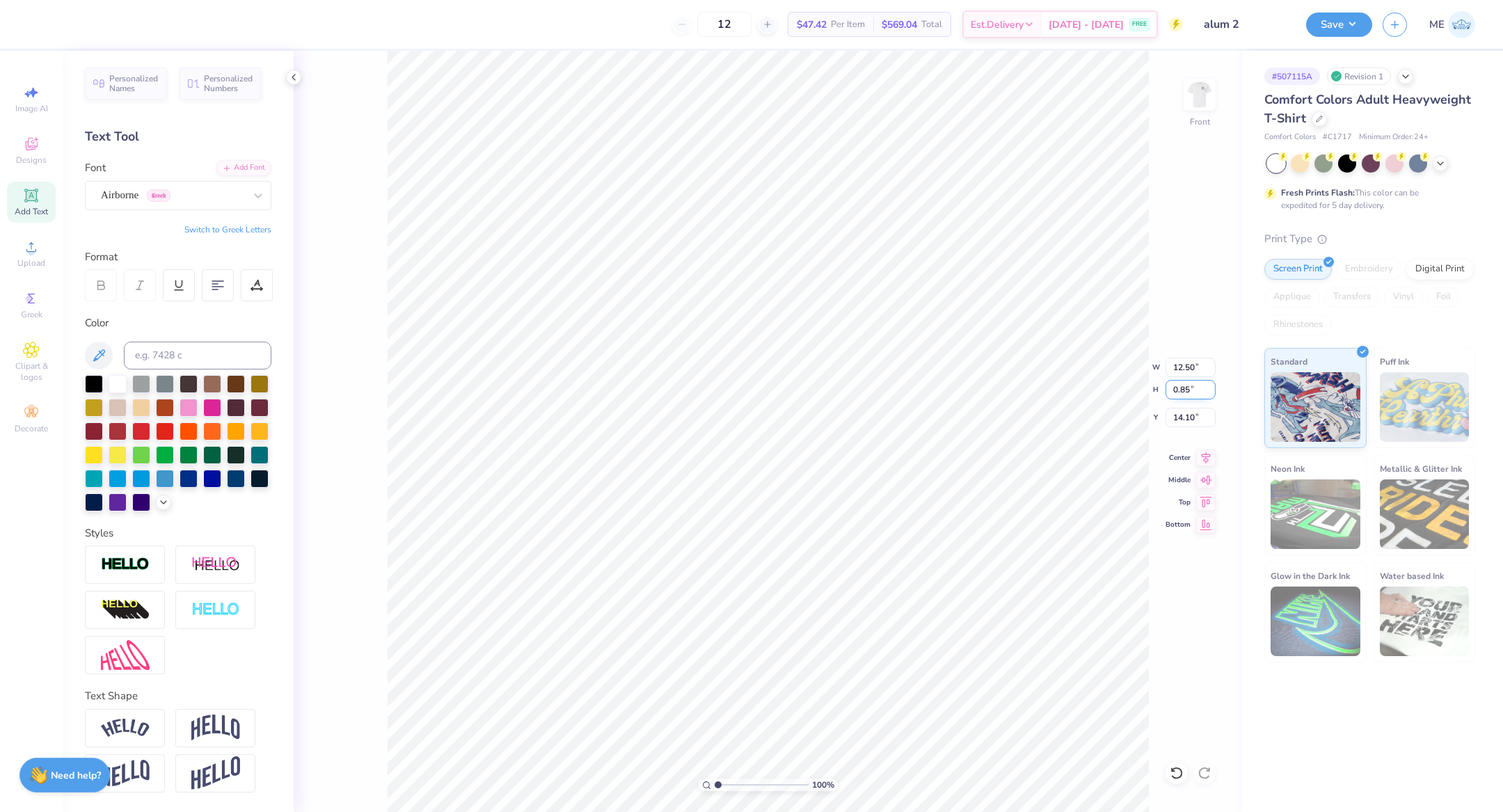
type input "14.53"
type input "4.23"
type input "3.39"
click at [861, 555] on li "Duplicate" at bounding box center [842, 553] width 109 height 27
type input "16.89"
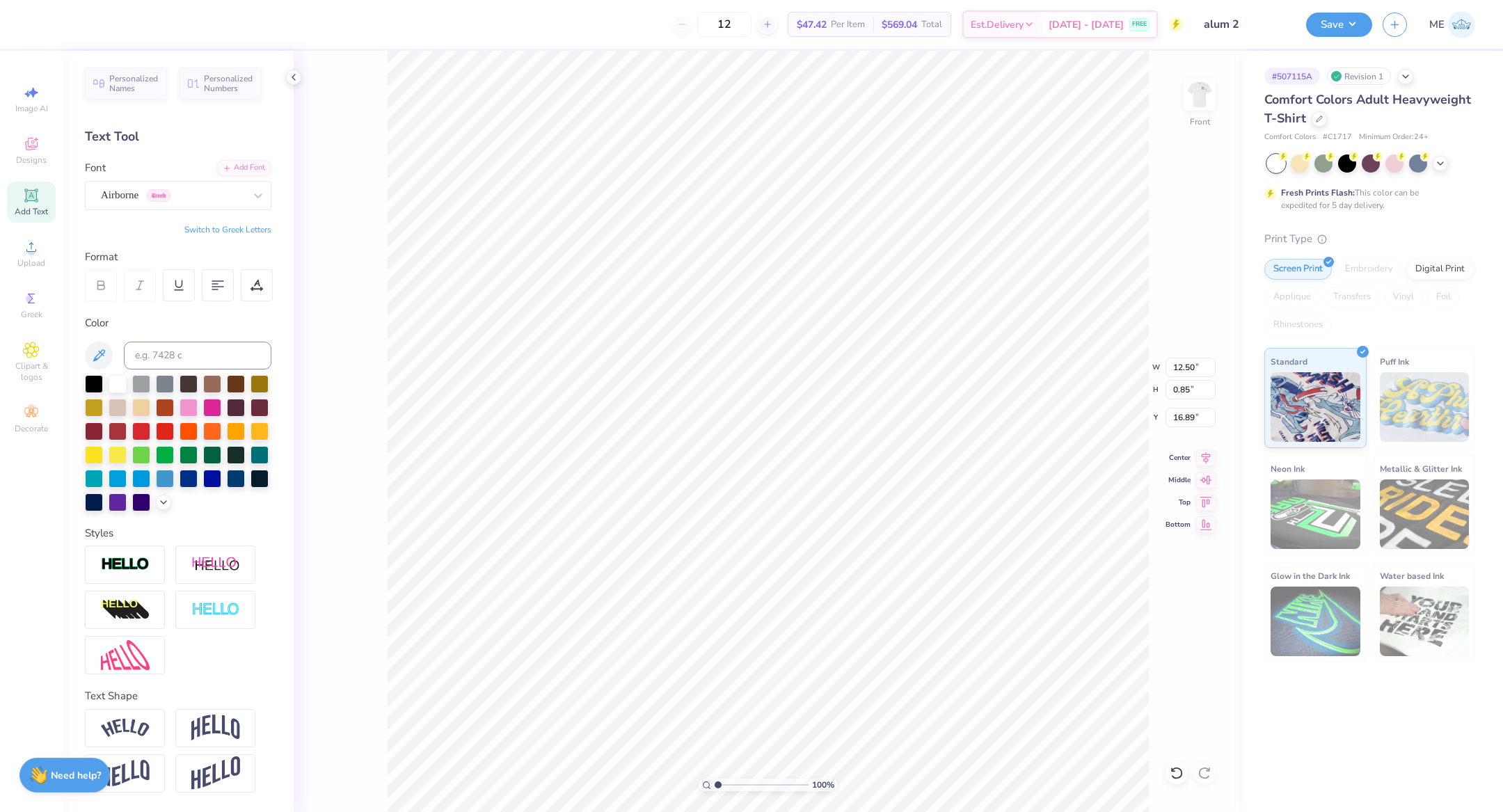
scroll to position [17, 1]
type textarea "TM"
click at [1180, 363] on input "14.53" at bounding box center [1191, 367] width 50 height 20
type input "12.50"
type input "3.64"
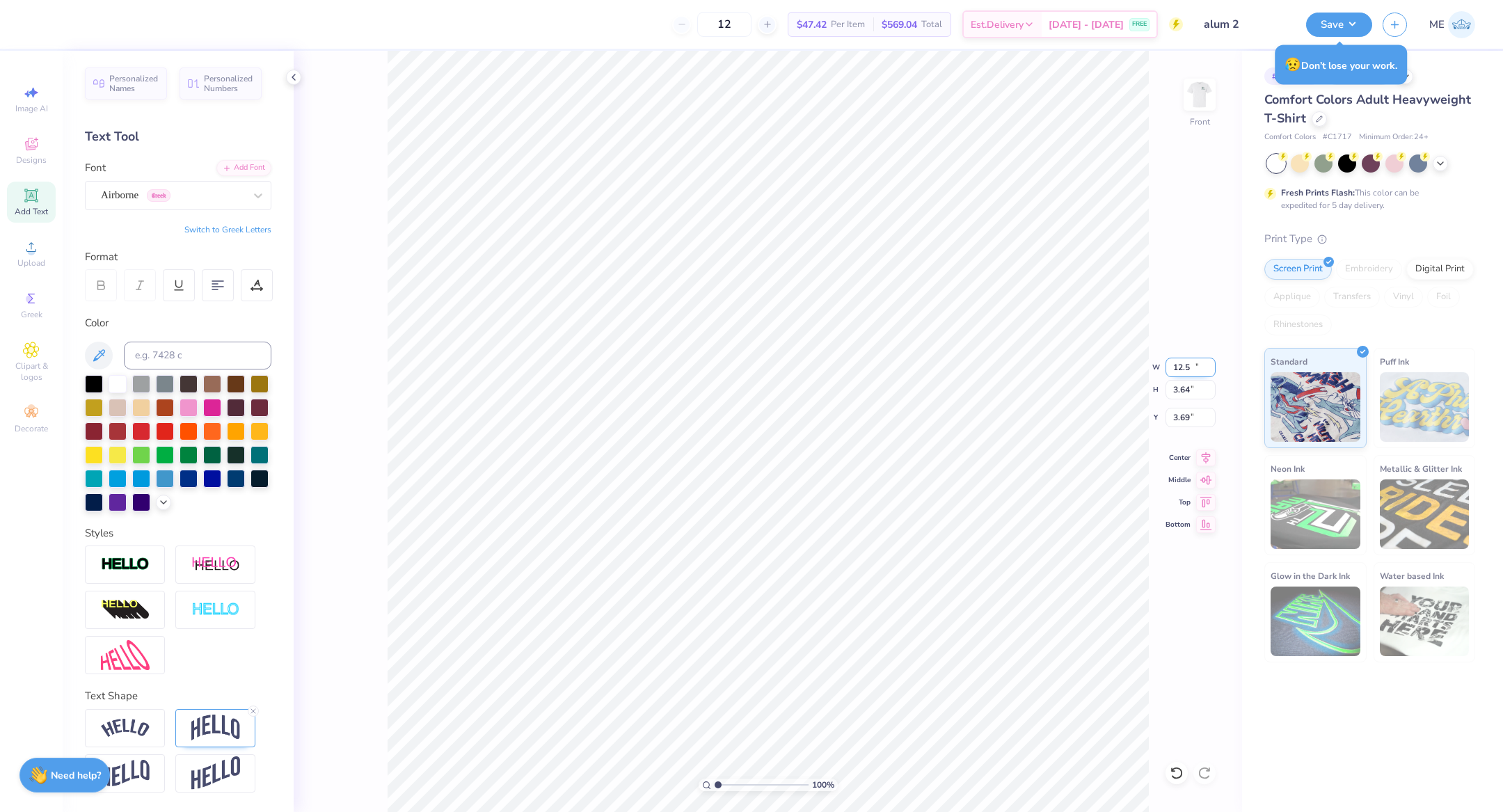
type input "3.69"
type input "2.84"
drag, startPoint x: 718, startPoint y: 785, endPoint x: 734, endPoint y: 784, distance: 16.0
type input "2.82"
click at [734, 784] on input "range" at bounding box center [762, 784] width 94 height 12
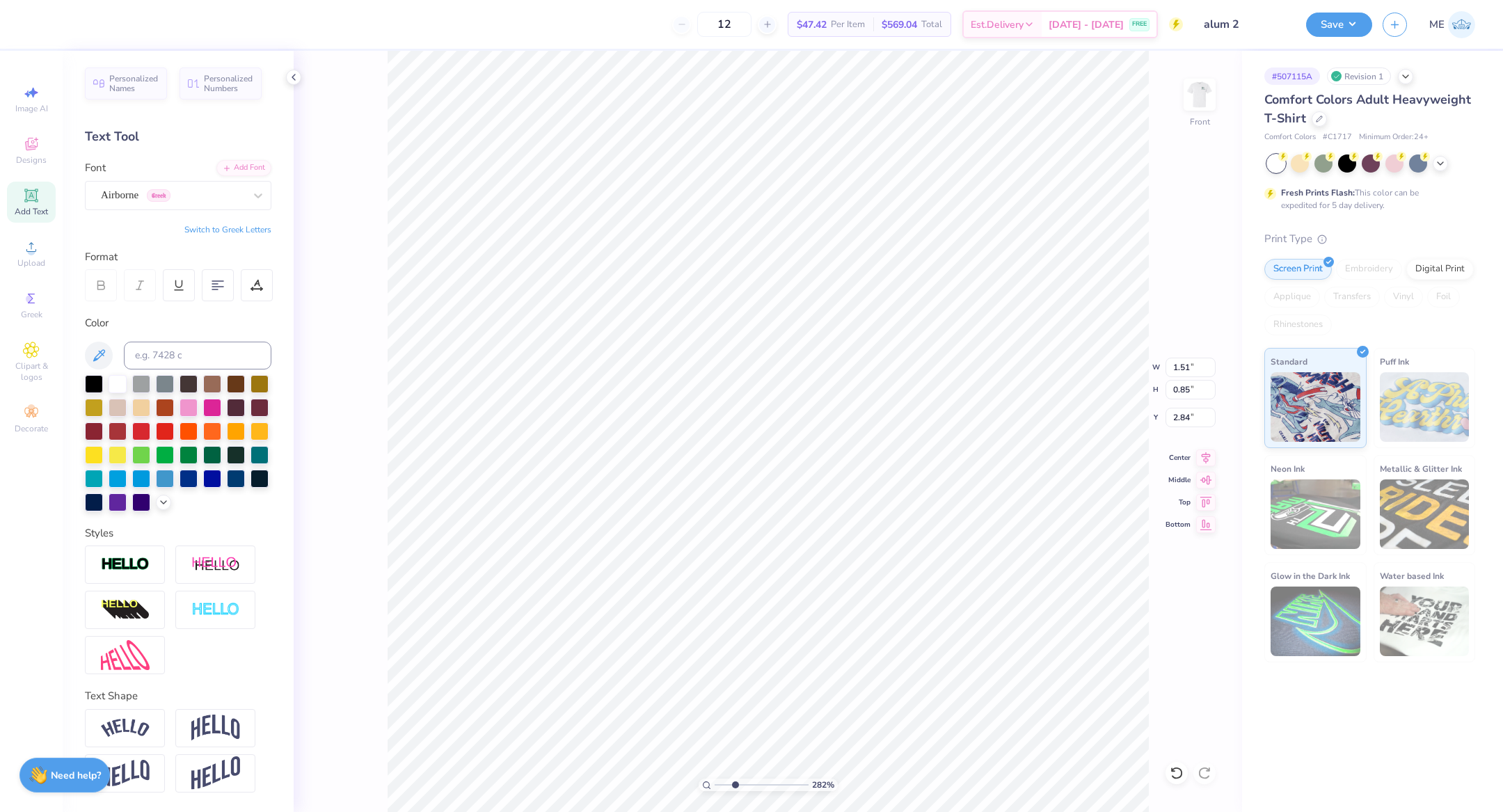
type input "3.69"
type input "0.49"
type input "0.28"
drag, startPoint x: 733, startPoint y: 784, endPoint x: 700, endPoint y: 780, distance: 33.2
type input "1"
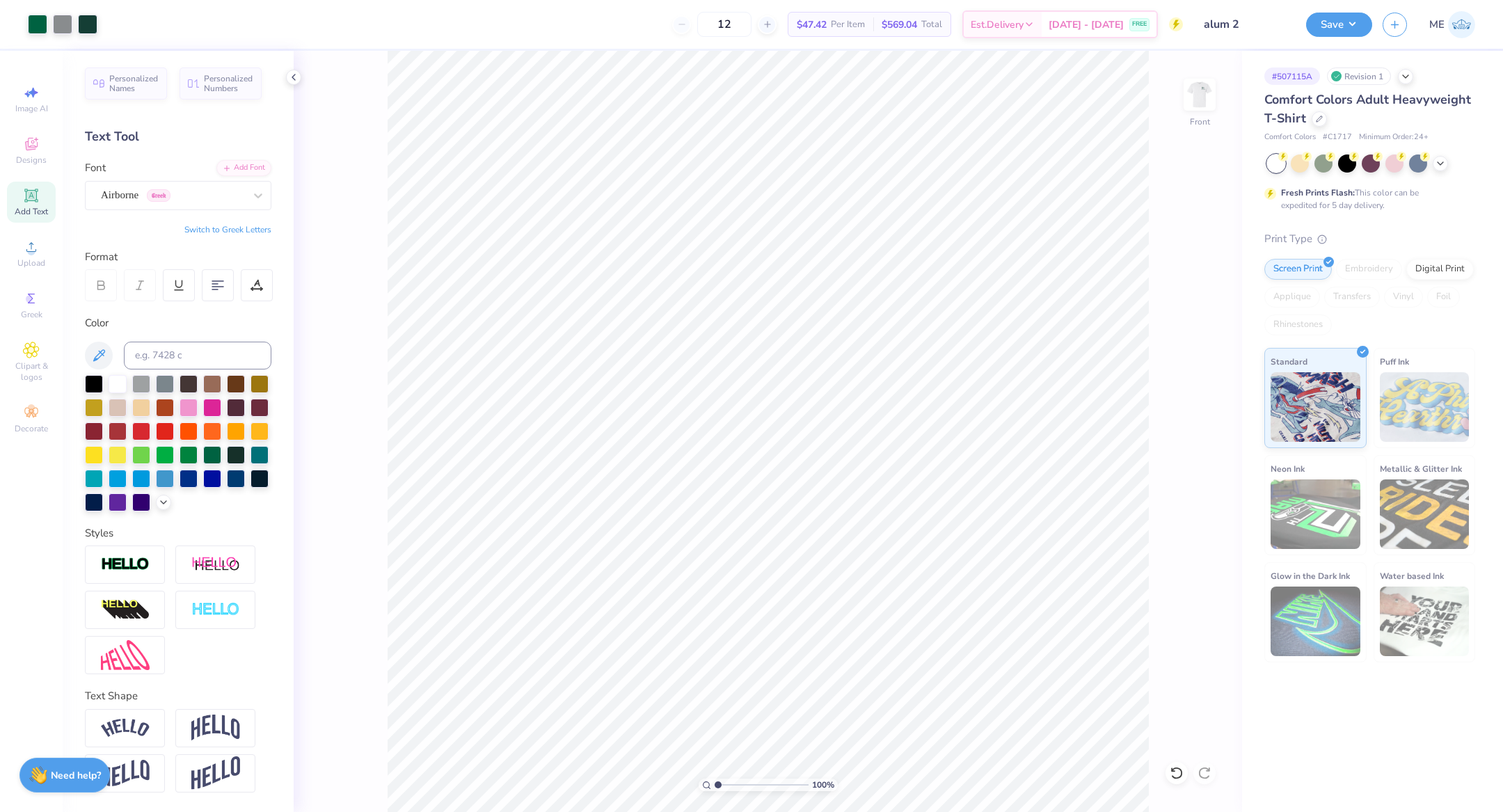
click at [715, 780] on input "range" at bounding box center [762, 784] width 94 height 12
type textarea "SPARTANS SAIL ON"
type input "2.52"
click at [732, 780] on input "range" at bounding box center [762, 784] width 94 height 12
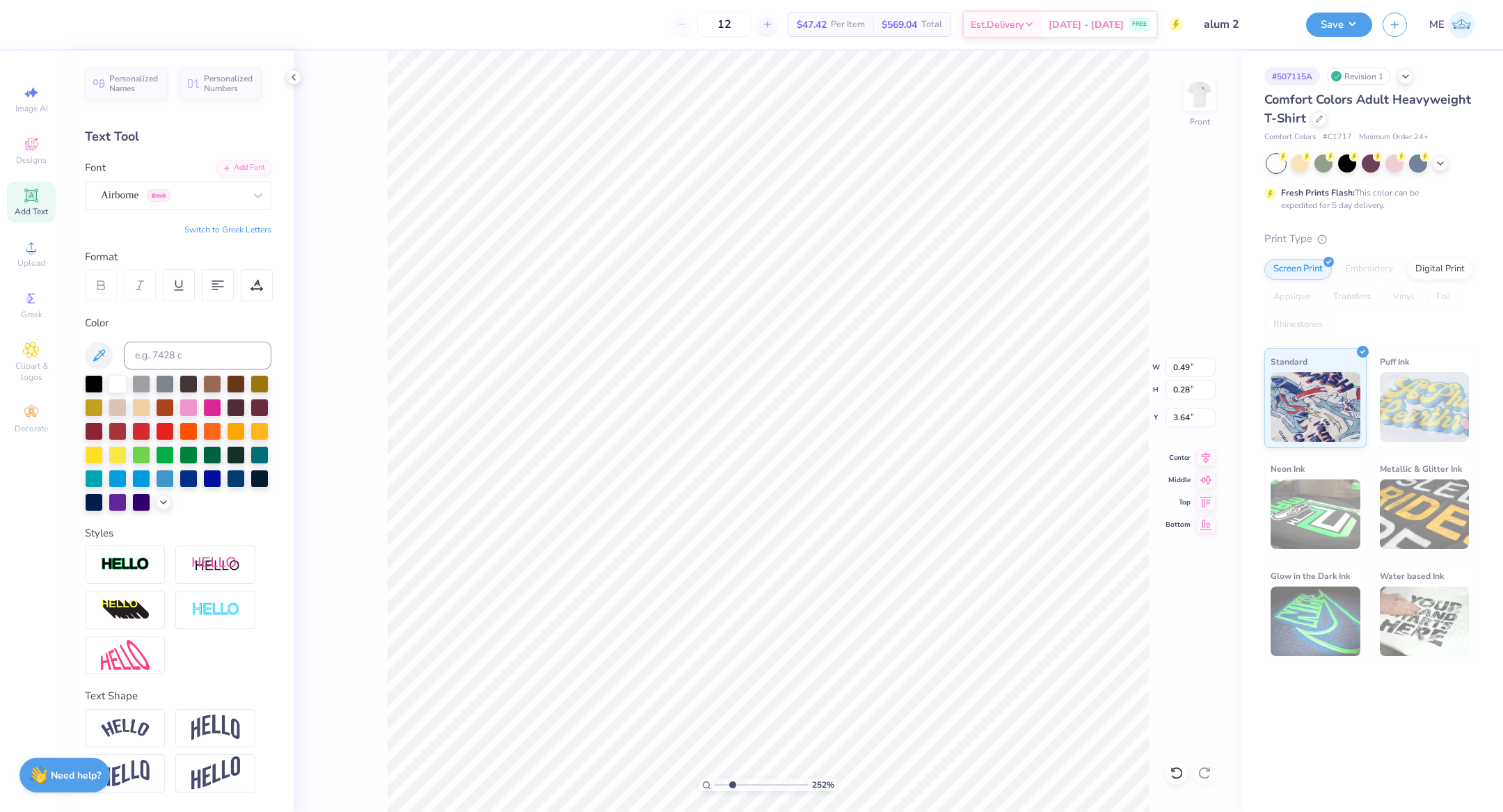
type input "3.64"
drag, startPoint x: 726, startPoint y: 786, endPoint x: 718, endPoint y: 785, distance: 8.1
type input "1.09"
click at [718, 785] on input "range" at bounding box center [762, 784] width 94 height 12
click at [940, 460] on li "Group" at bounding box center [911, 469] width 109 height 27
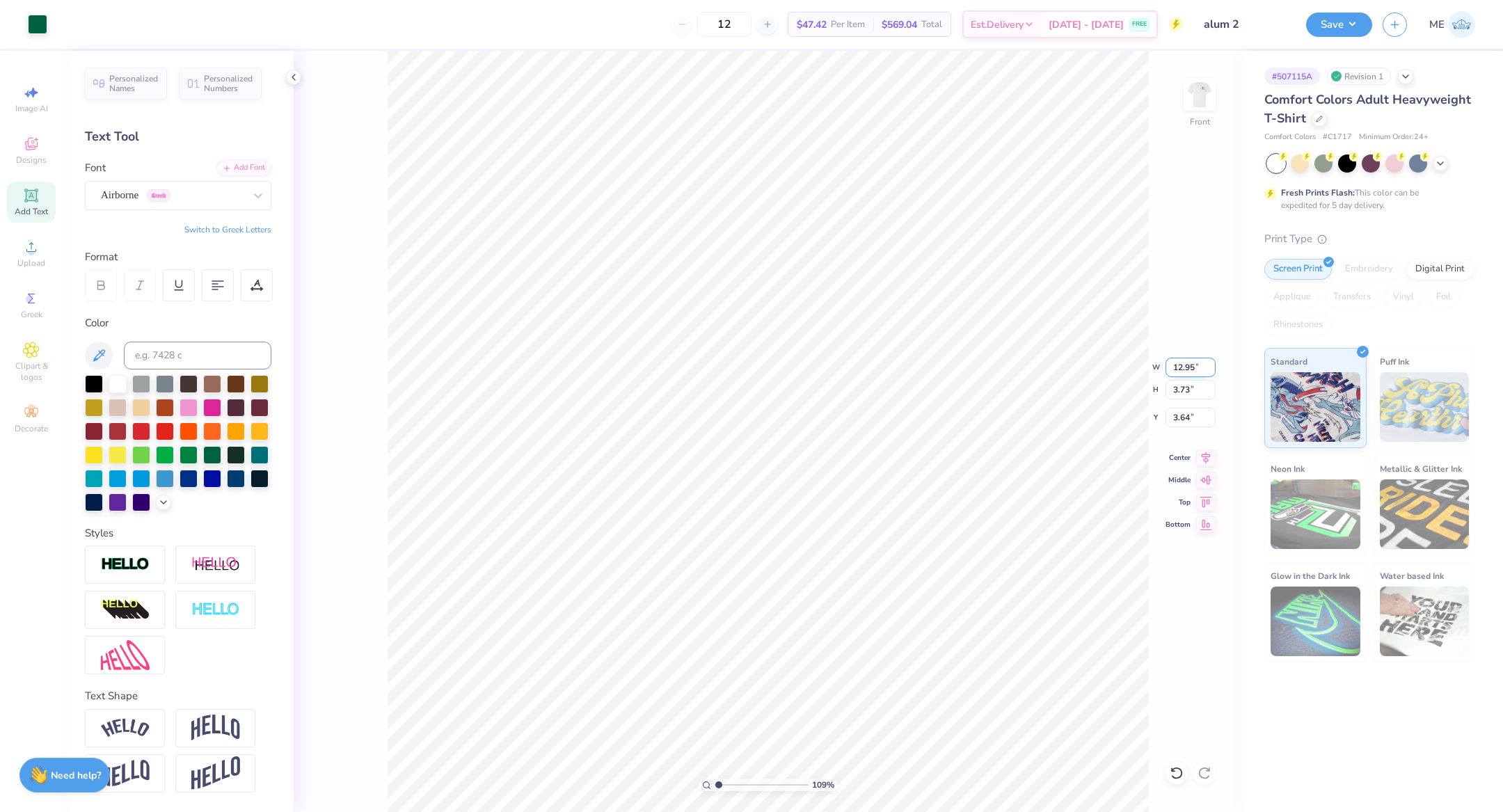
click at [1179, 365] on input "12.95" at bounding box center [1191, 367] width 50 height 20
type input "12.00"
type input "3.46"
click at [1191, 422] on input "3.78" at bounding box center [1191, 417] width 50 height 20
type input "3.00"
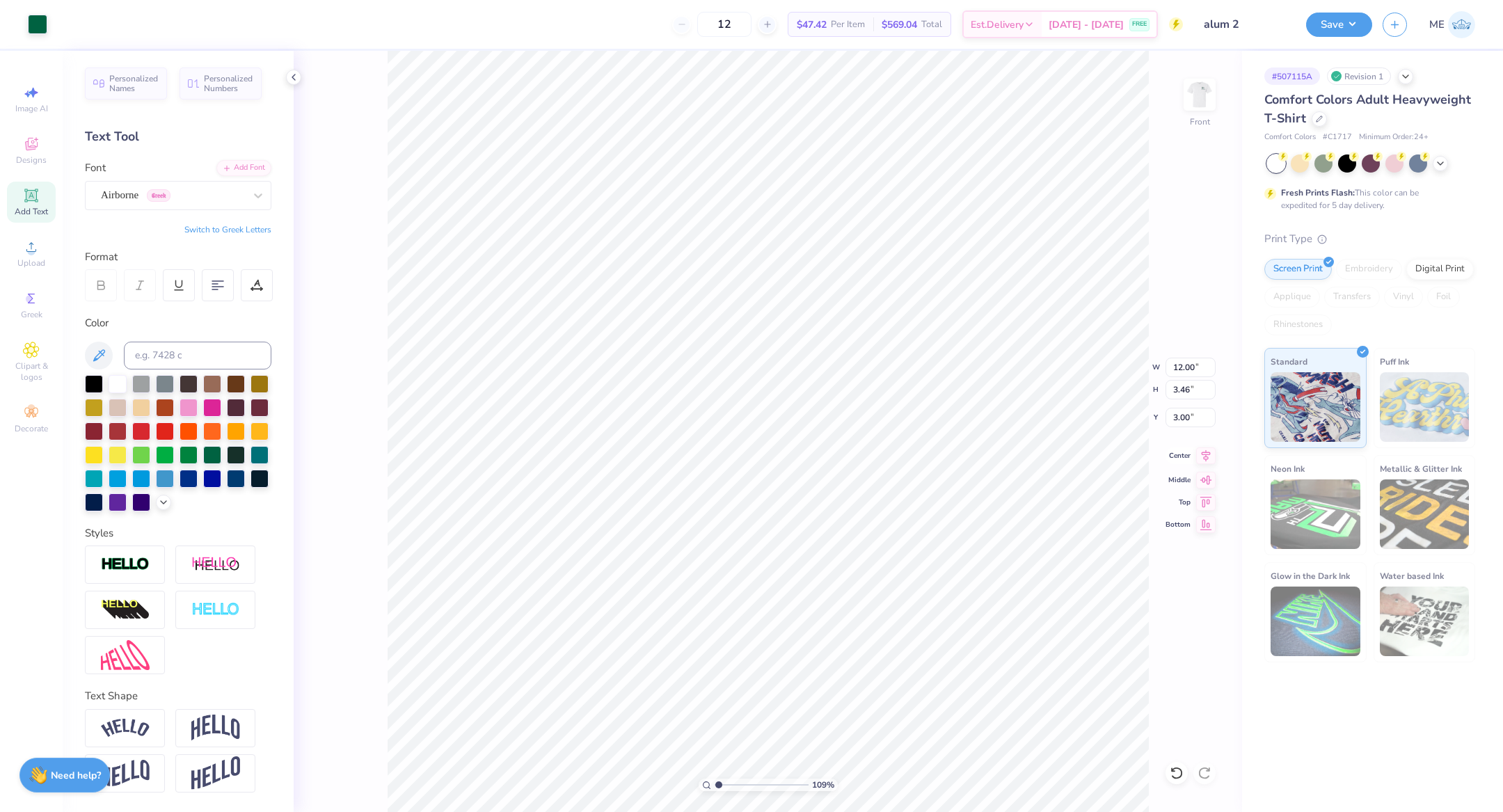
click at [1209, 455] on icon at bounding box center [1206, 455] width 20 height 17
click at [1187, 370] on input "12.50" at bounding box center [1191, 367] width 50 height 20
type input "12.00"
type input "0.82"
type input "14.12"
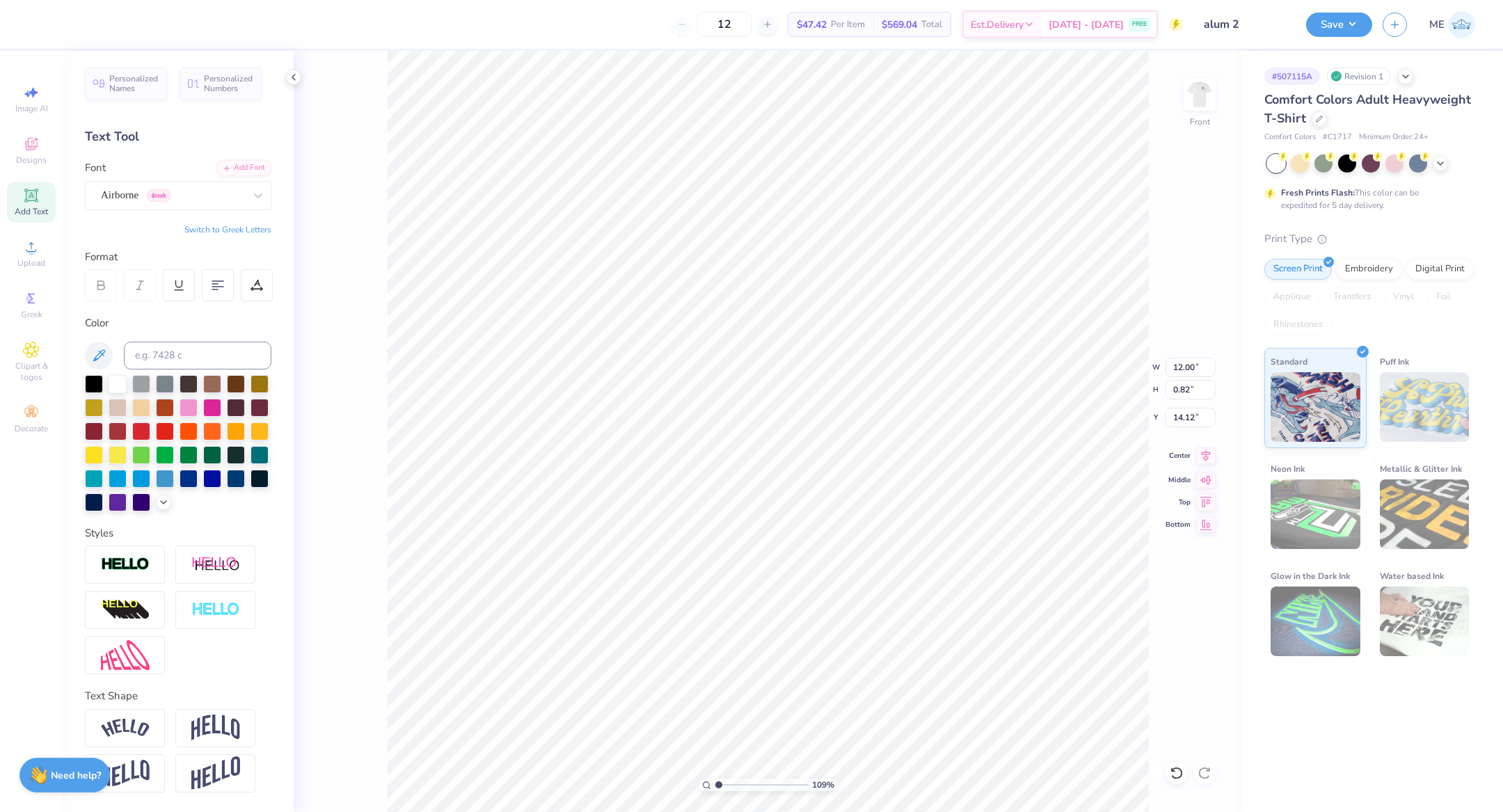
click at [1204, 458] on icon at bounding box center [1206, 455] width 9 height 12
click at [30, 249] on icon at bounding box center [30, 246] width 9 height 9
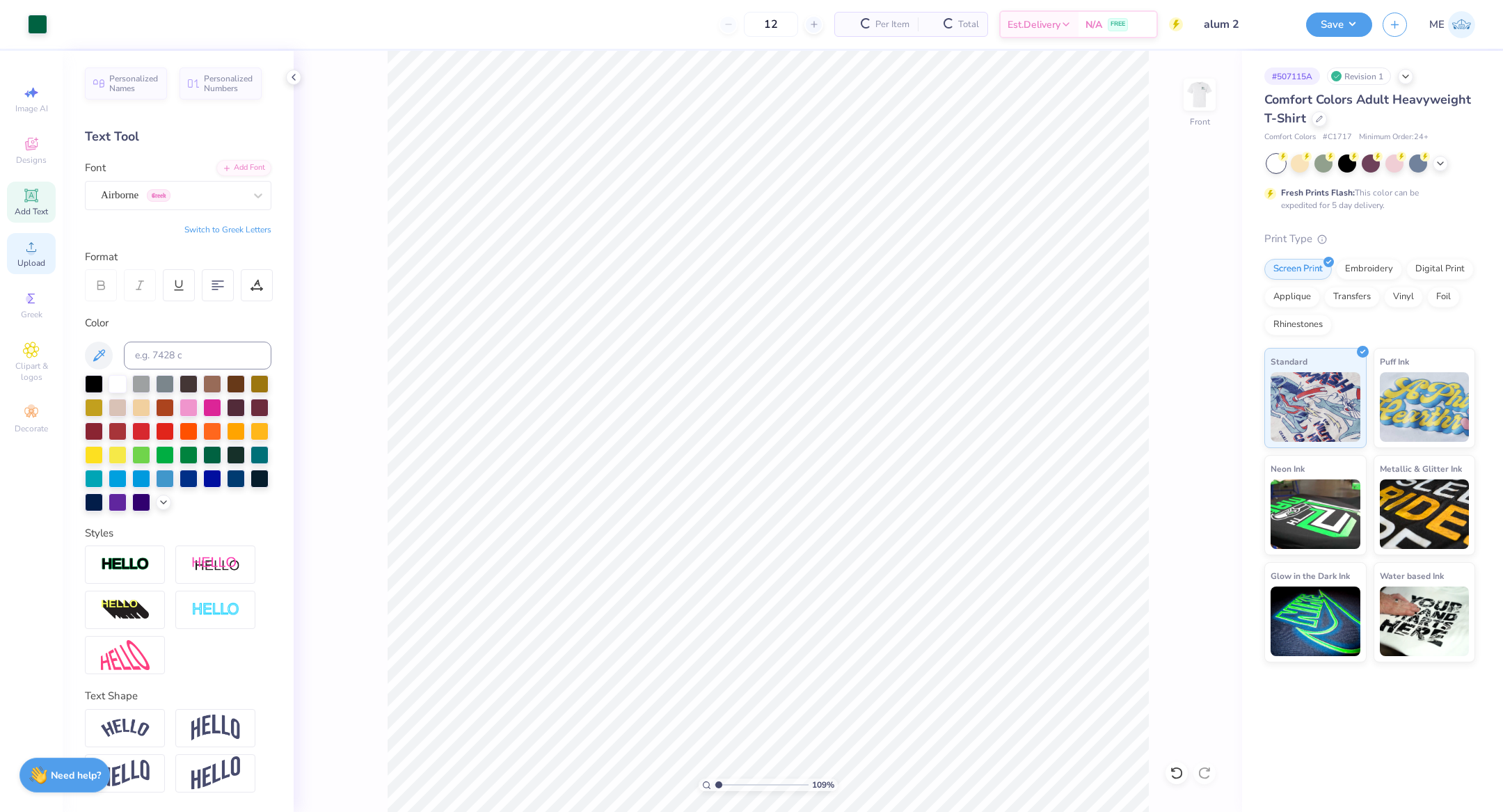
click at [39, 252] on icon at bounding box center [31, 246] width 17 height 17
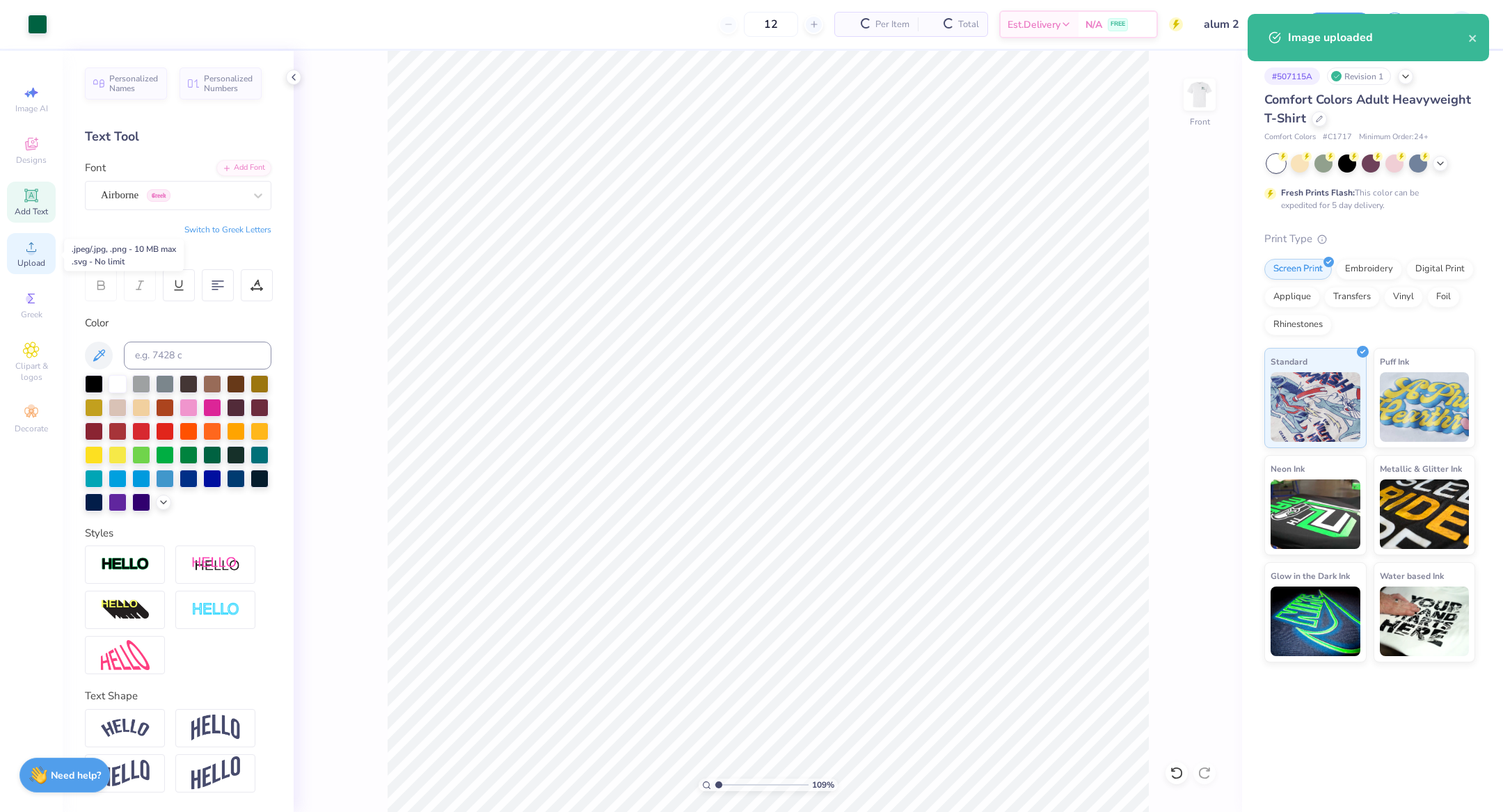
click at [20, 252] on div "Upload" at bounding box center [31, 254] width 49 height 41
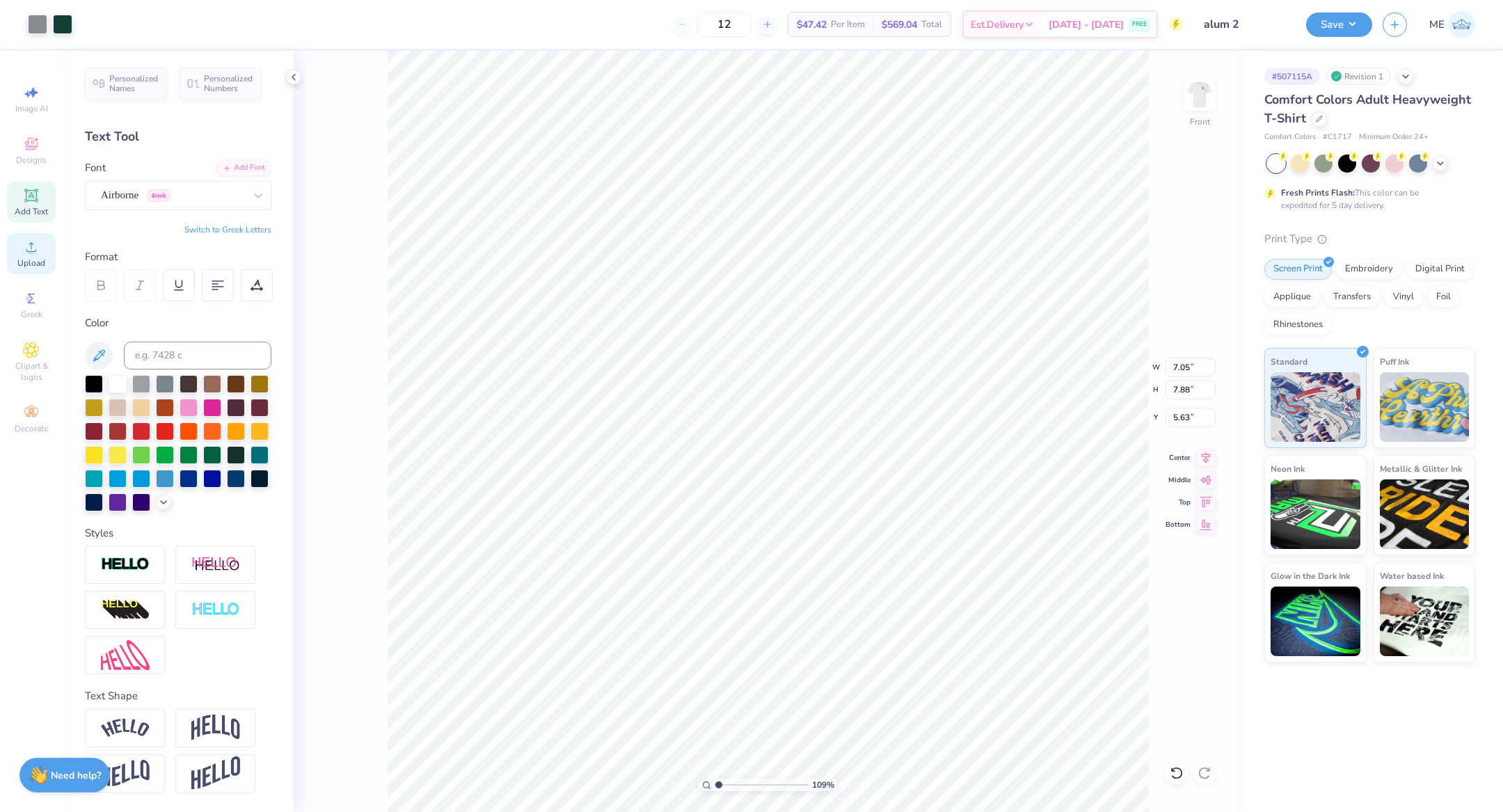
type input "7.05"
type input "7.88"
type input "4.53"
type input "7.79"
type input "8.71"
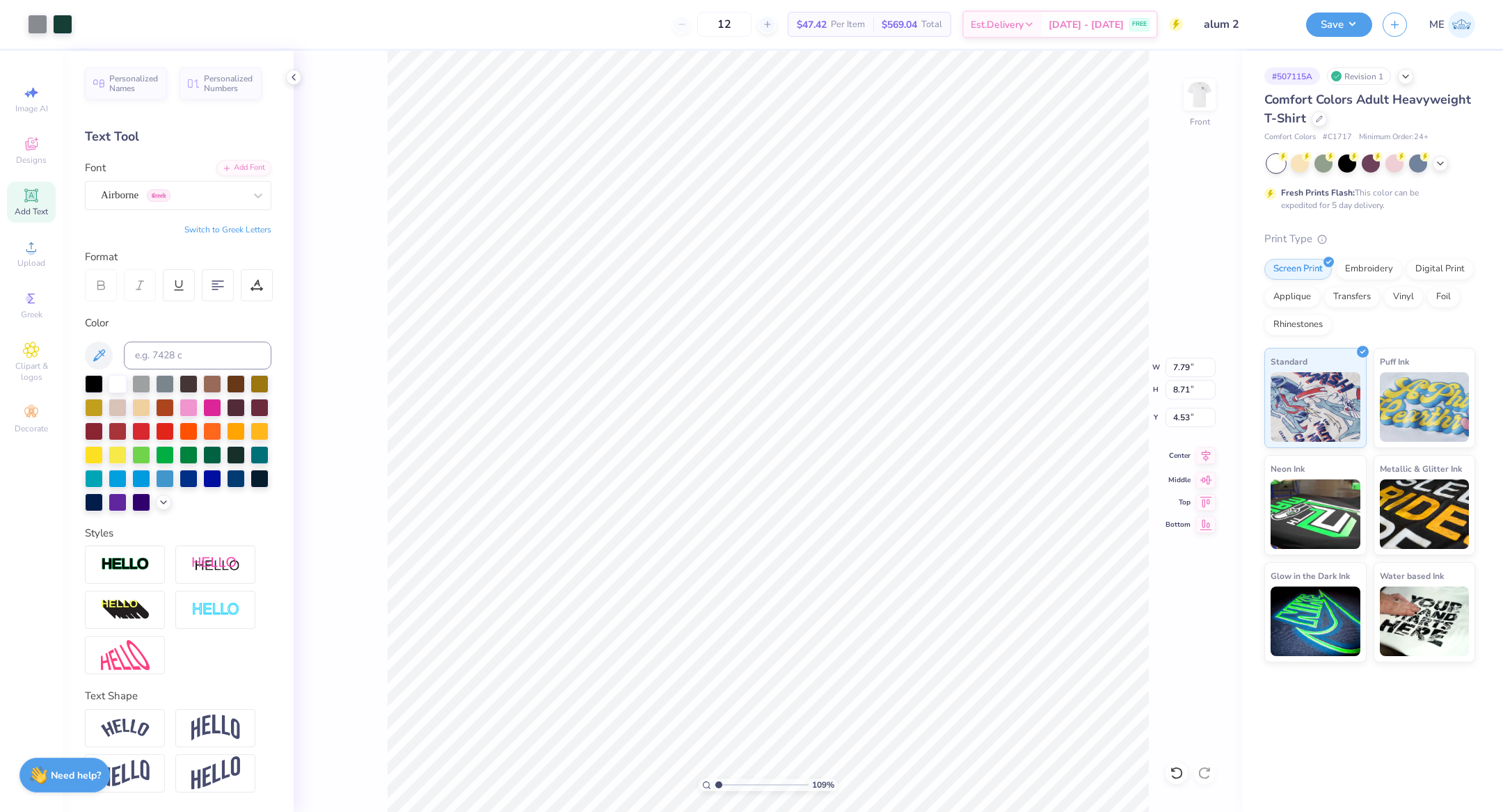
click at [1198, 450] on icon at bounding box center [1206, 455] width 20 height 17
type input "13.59"
type input "3.46"
type input "3.00"
click at [36, 24] on div at bounding box center [37, 22] width 20 height 20
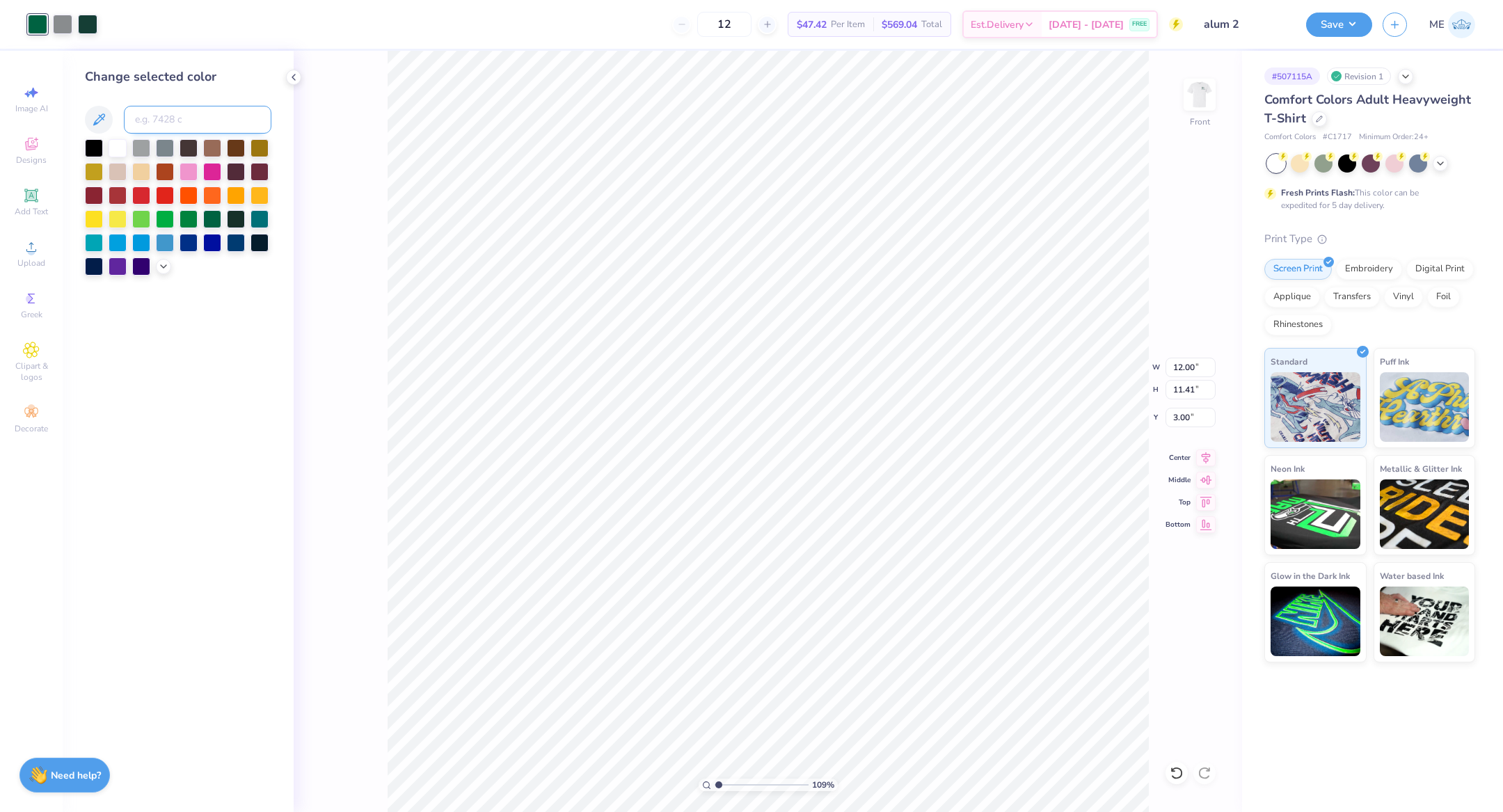
click at [195, 123] on input at bounding box center [197, 120] width 147 height 28
type input "567"
click at [384, 137] on div "109 % Front W 12.00 12.00 " H 11.41 11.41 " Y 3.00 3.00 " Center Middle Top Bot…" at bounding box center [768, 431] width 948 height 761
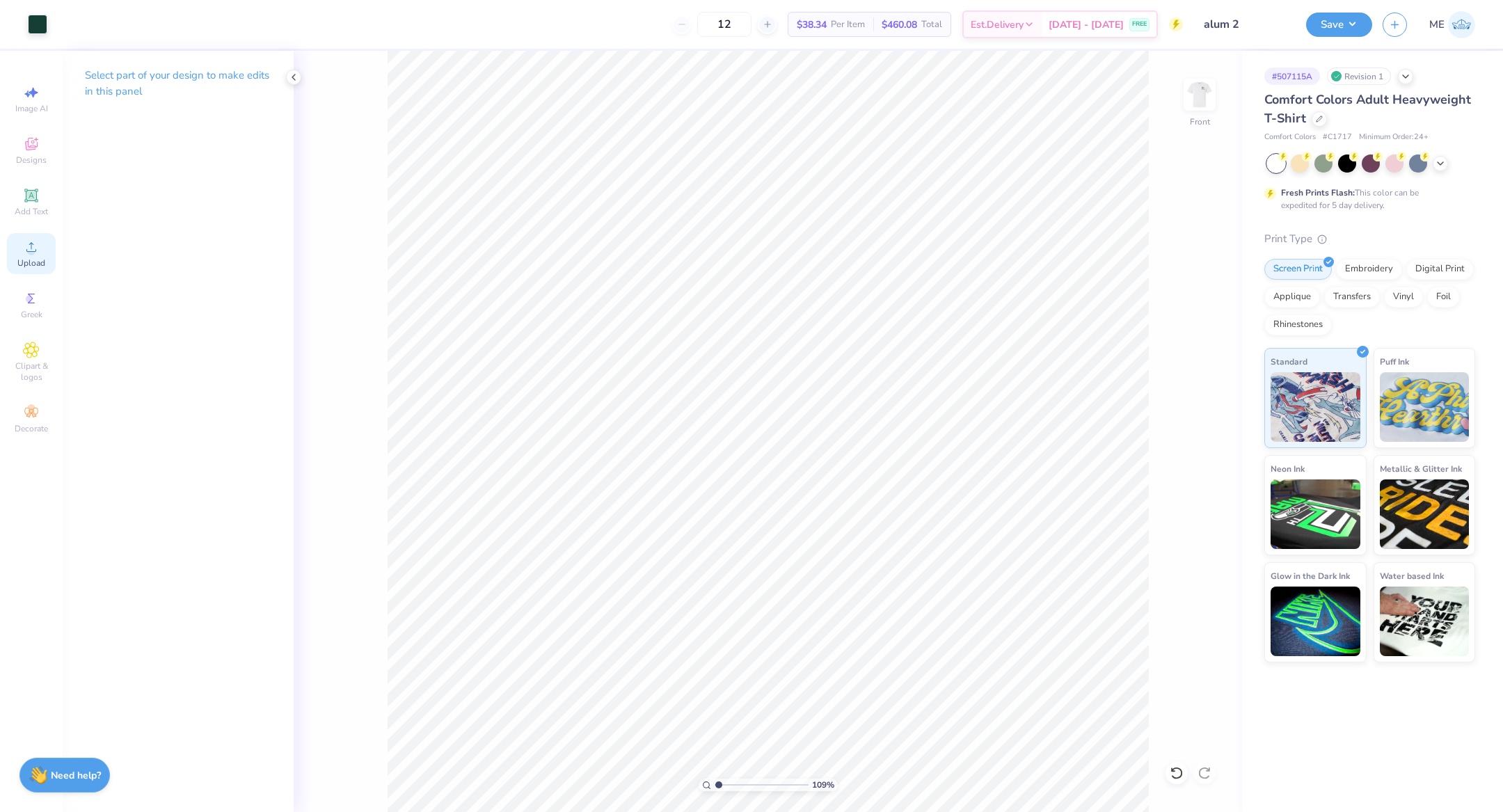
click at [19, 260] on span "Upload" at bounding box center [31, 262] width 28 height 11
type input "7.37"
type input "8.70"
type input "4.45"
type input "7.54"
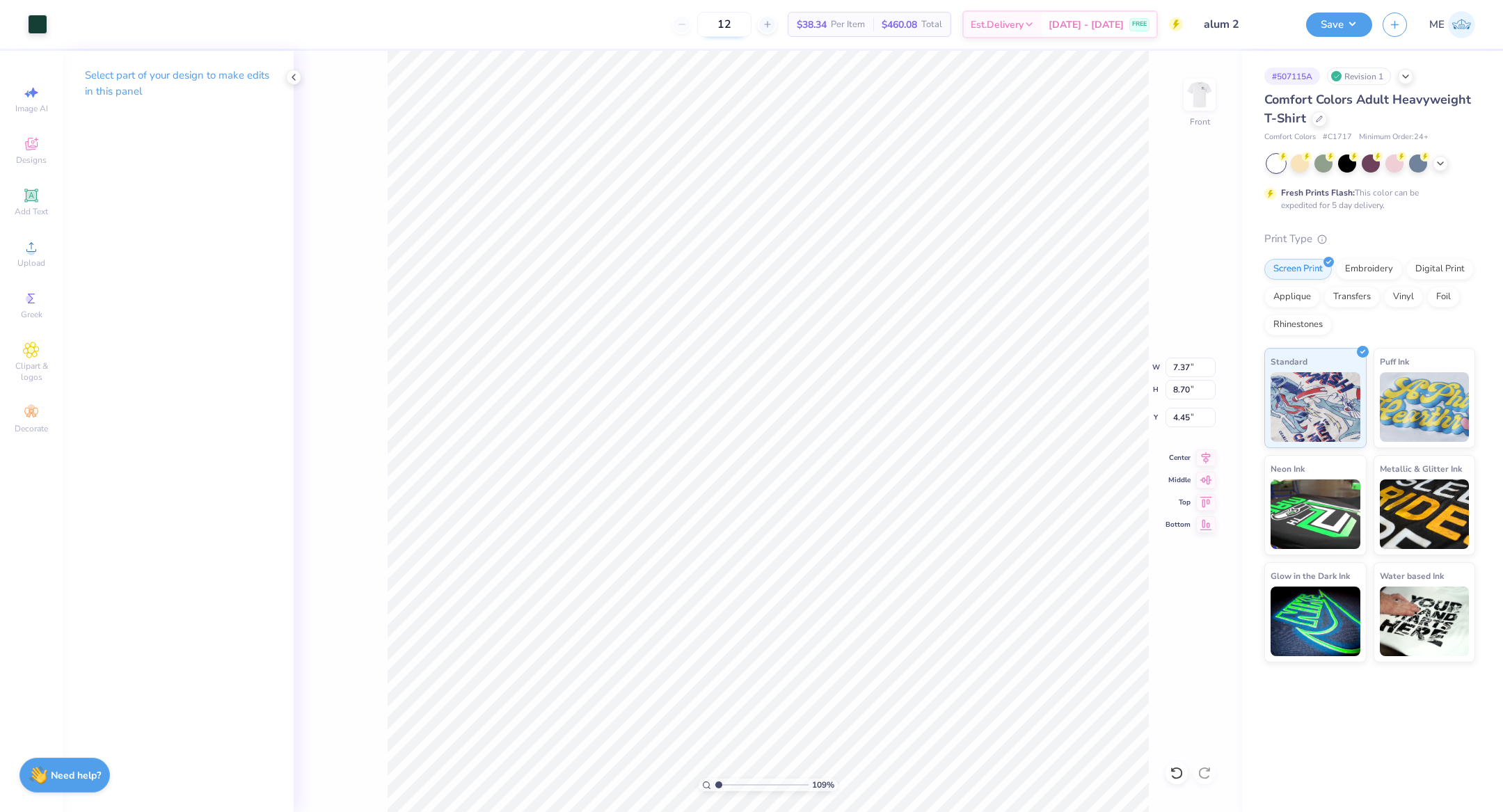
type input "8.89"
click at [1205, 463] on icon at bounding box center [1206, 455] width 20 height 17
click at [1192, 370] on input "12.00" at bounding box center [1191, 367] width 50 height 20
click at [1321, 21] on button "Save" at bounding box center [1338, 22] width 66 height 25
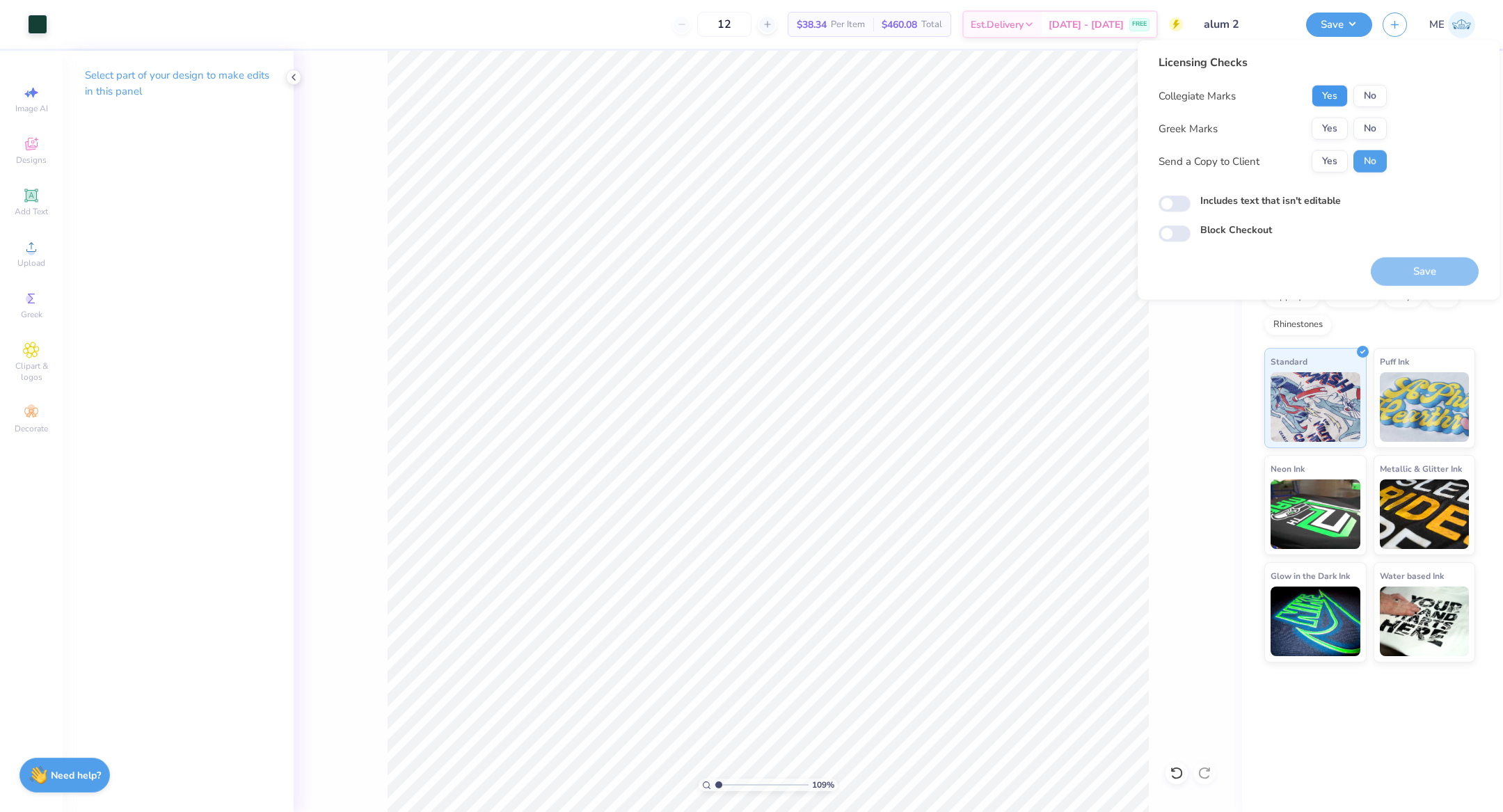
click at [1324, 87] on button "Yes" at bounding box center [1330, 96] width 36 height 22
click at [1370, 120] on button "No" at bounding box center [1370, 128] width 33 height 22
click at [1386, 267] on button "Save" at bounding box center [1425, 271] width 108 height 28
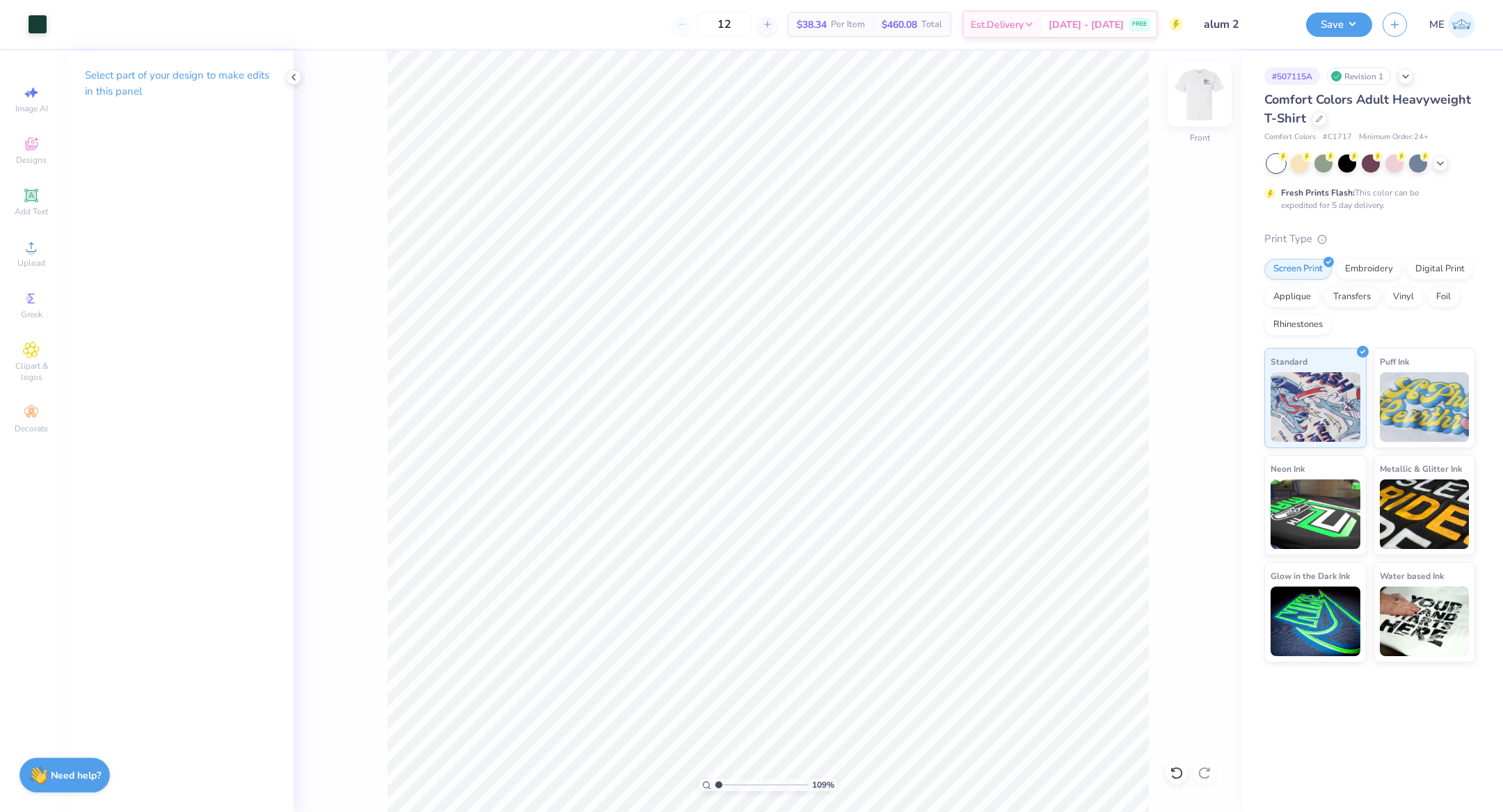
click at [1209, 91] on img at bounding box center [1199, 94] width 56 height 56
click at [1208, 91] on img at bounding box center [1199, 94] width 56 height 56
